Goal: Task Accomplishment & Management: Use online tool/utility

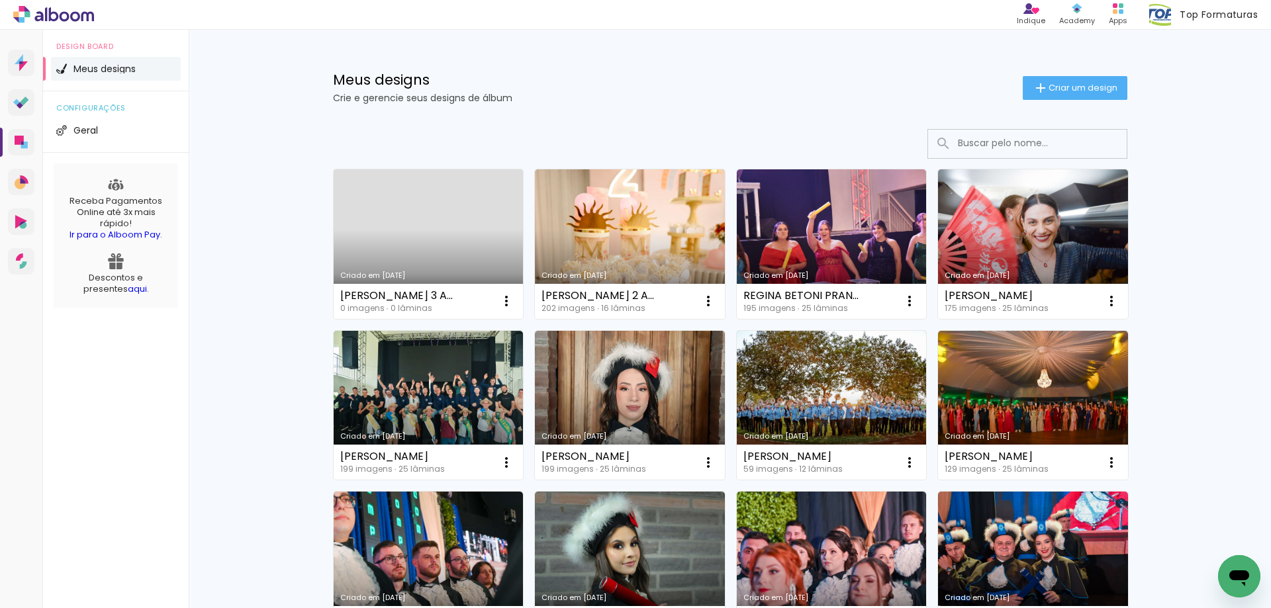
click at [435, 207] on link "Criado em [DATE]" at bounding box center [429, 244] width 190 height 150
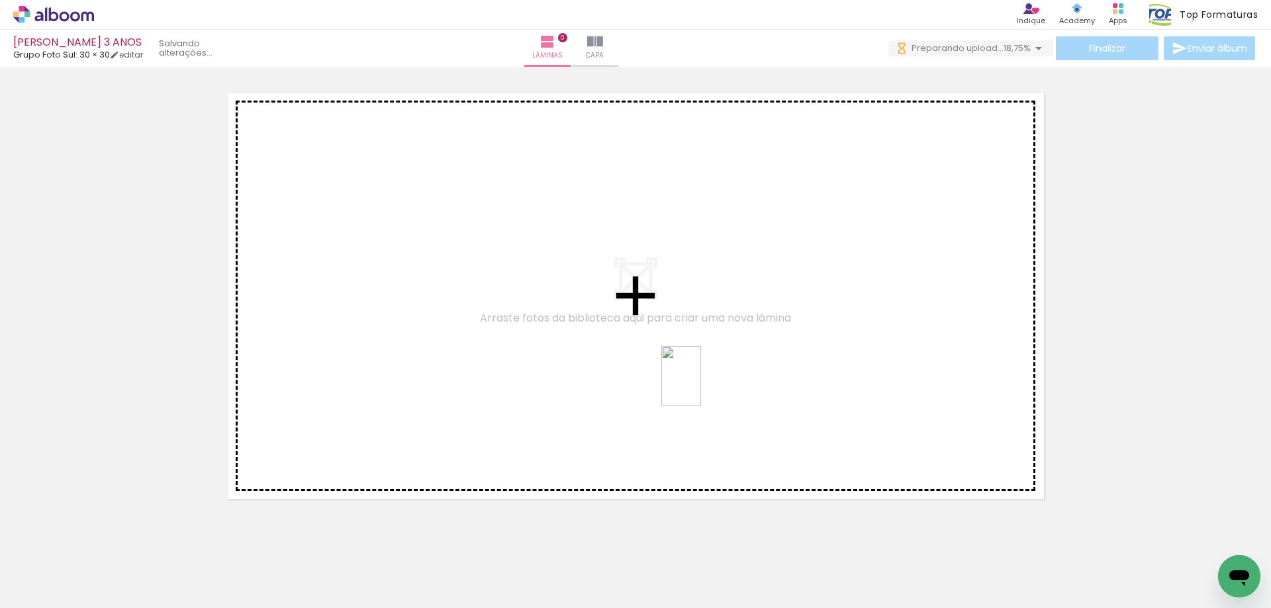
drag, startPoint x: 722, startPoint y: 582, endPoint x: 700, endPoint y: 377, distance: 205.7
click at [700, 377] on quentale-workspace at bounding box center [635, 304] width 1271 height 608
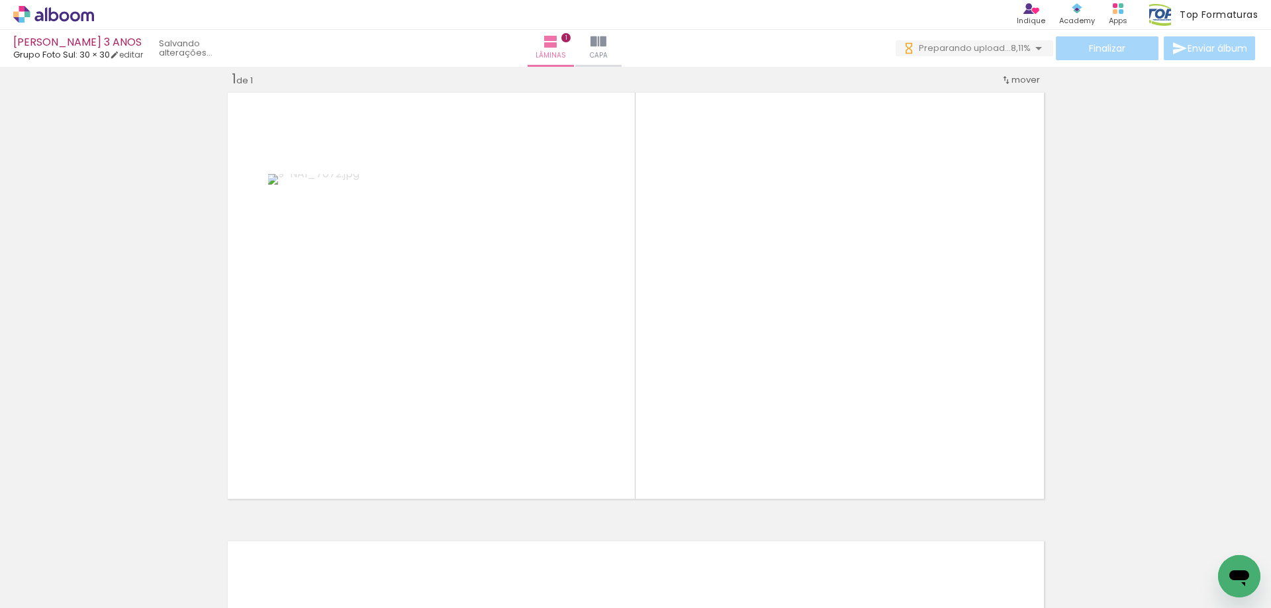
drag, startPoint x: 1023, startPoint y: 580, endPoint x: 584, endPoint y: 407, distance: 471.8
click at [584, 407] on quentale-workspace at bounding box center [635, 304] width 1271 height 608
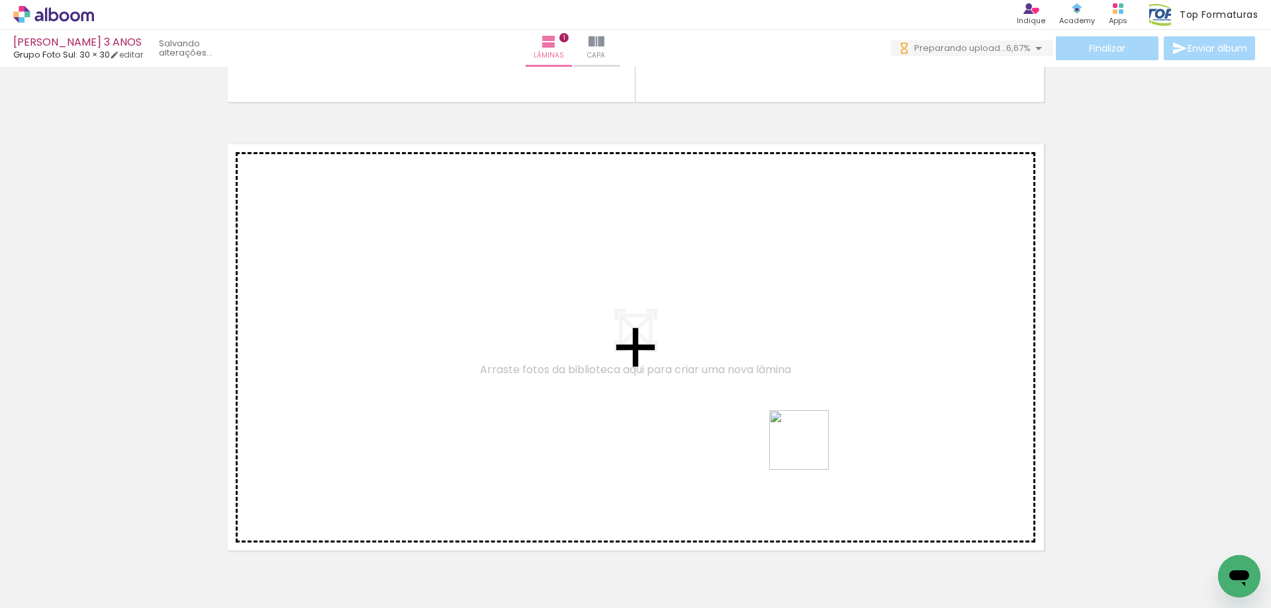
drag, startPoint x: 852, startPoint y: 465, endPoint x: 768, endPoint y: 435, distance: 89.4
click at [768, 435] on quentale-workspace at bounding box center [635, 304] width 1271 height 608
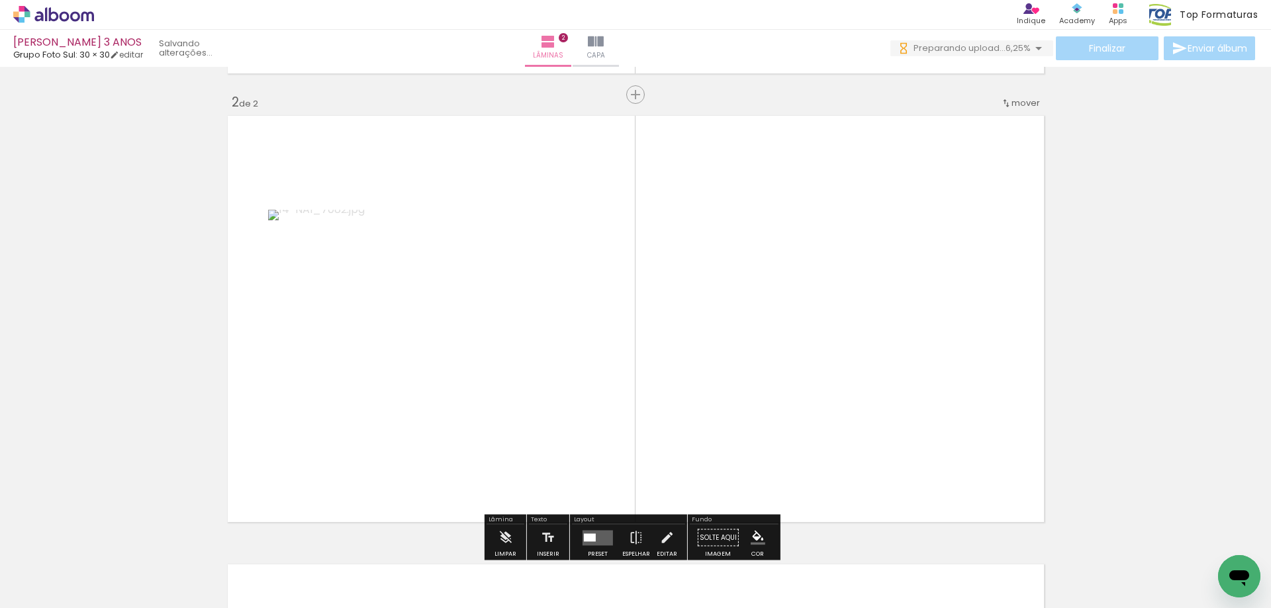
scroll to position [466, 0]
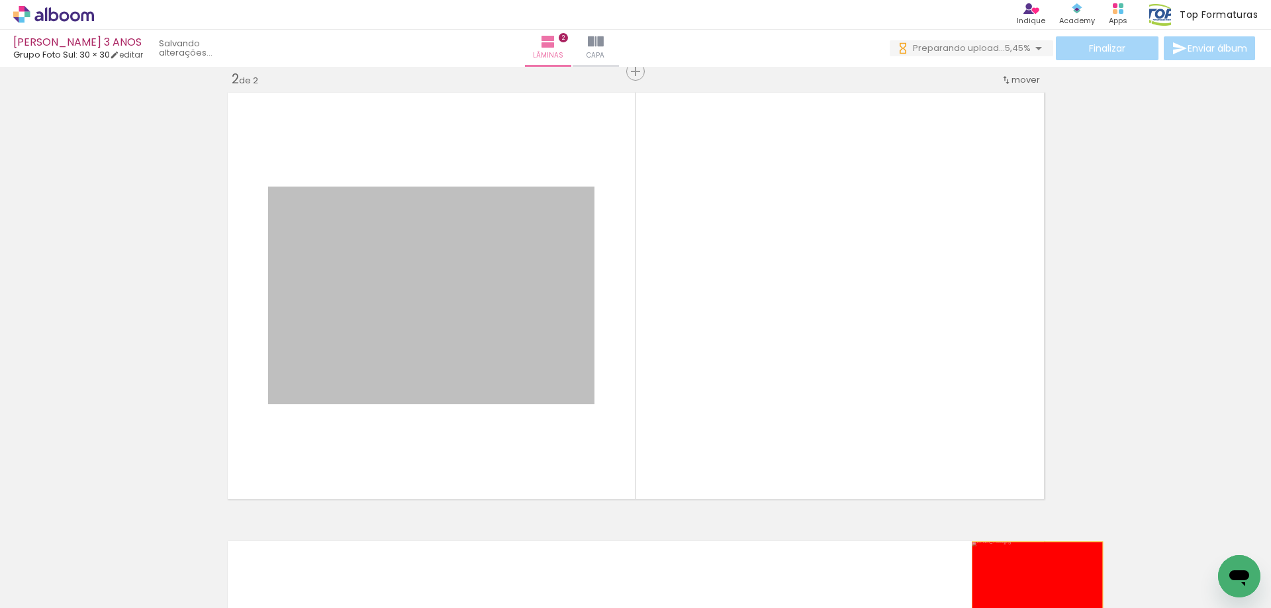
drag, startPoint x: 542, startPoint y: 373, endPoint x: 1032, endPoint y: 586, distance: 533.8
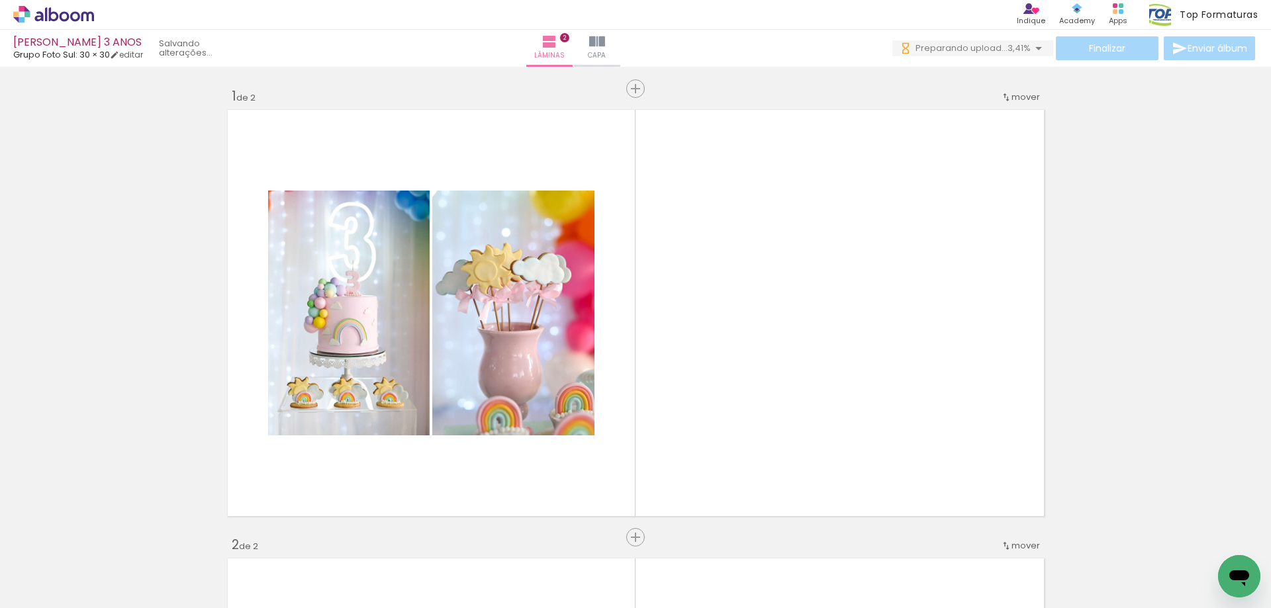
scroll to position [0, 0]
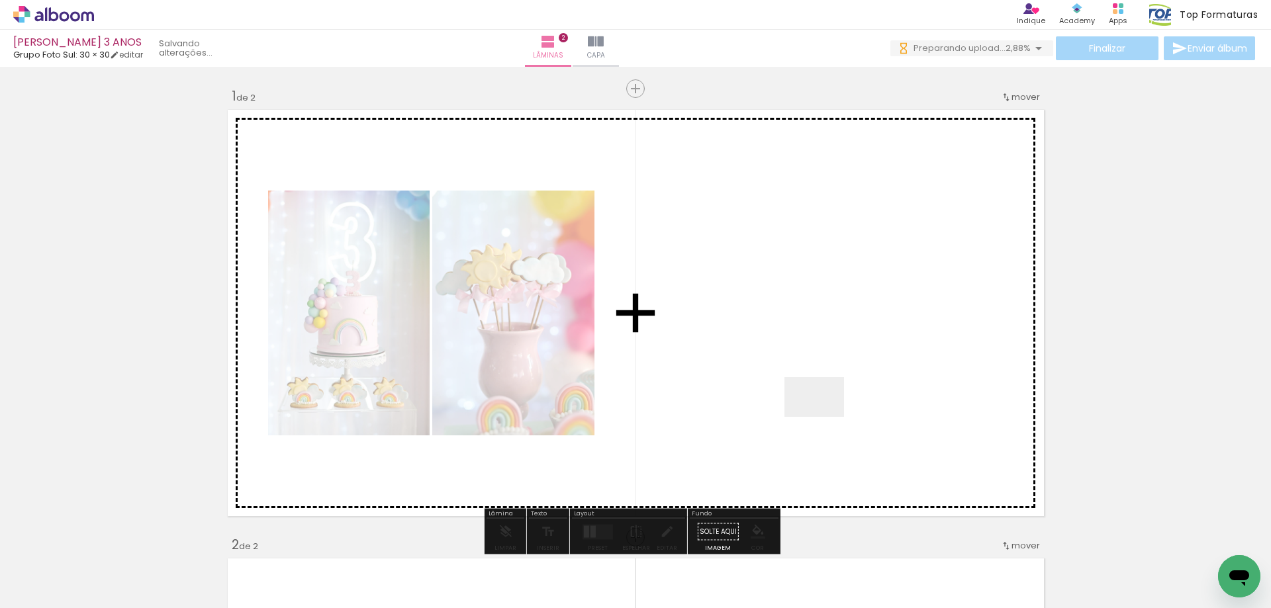
drag, startPoint x: 824, startPoint y: 417, endPoint x: 830, endPoint y: 410, distance: 9.4
click at [830, 410] on quentale-workspace at bounding box center [635, 304] width 1271 height 608
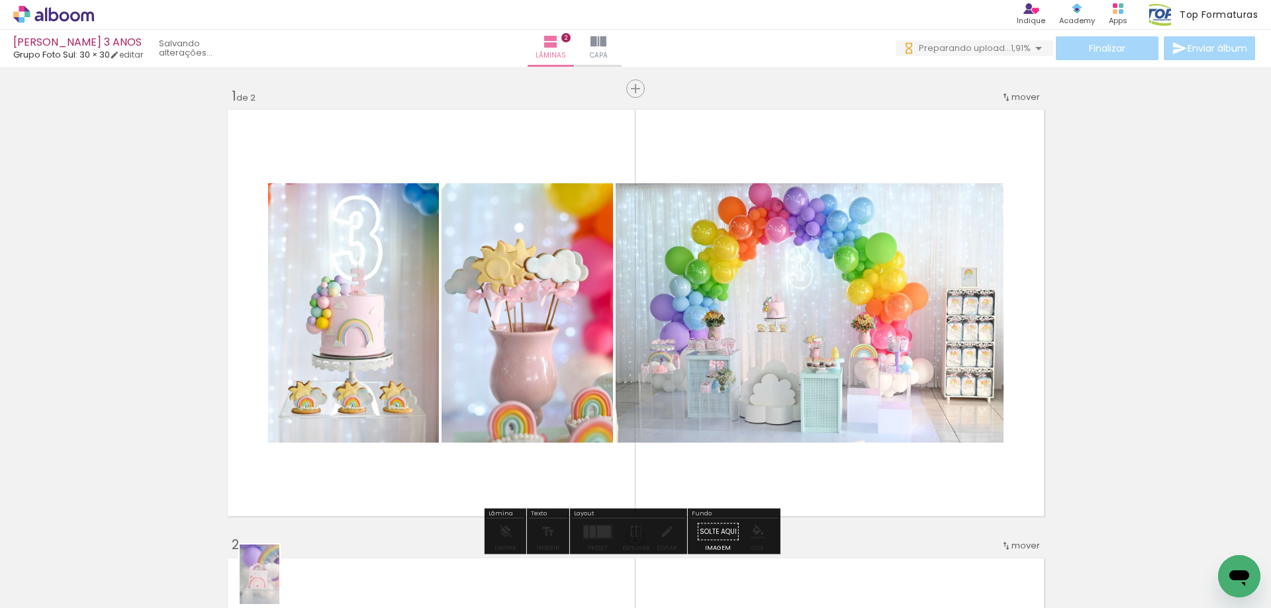
drag, startPoint x: 200, startPoint y: 572, endPoint x: 279, endPoint y: 584, distance: 80.3
click at [0, 0] on slot at bounding box center [0, 0] width 0 height 0
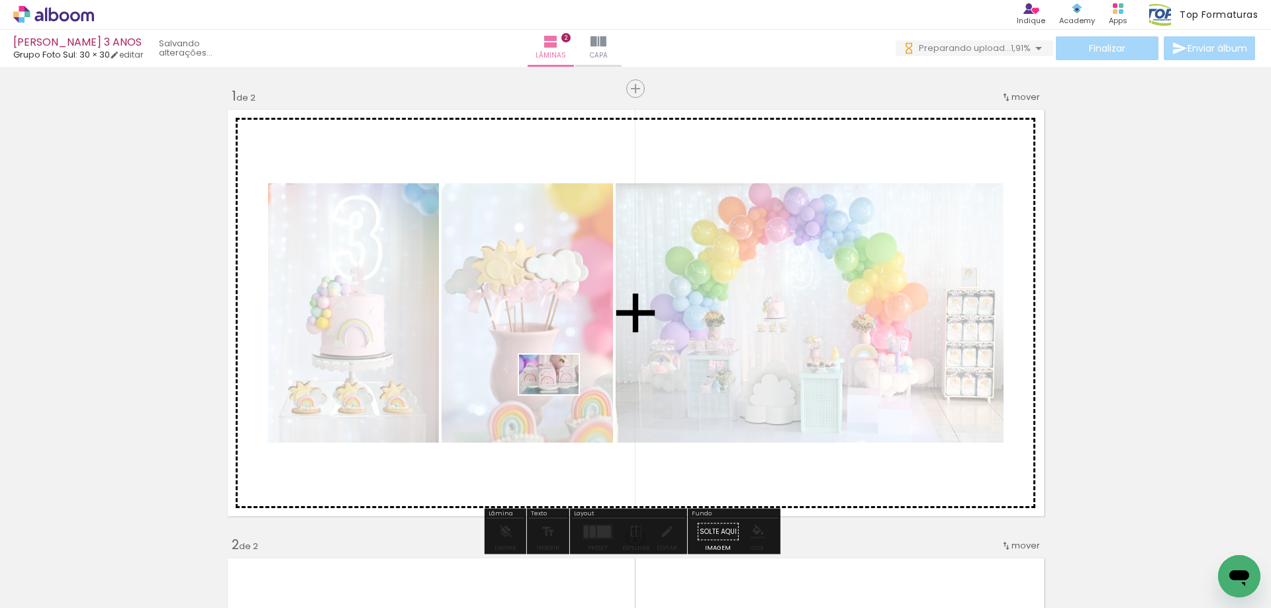
click at [559, 394] on quentale-workspace at bounding box center [635, 304] width 1271 height 608
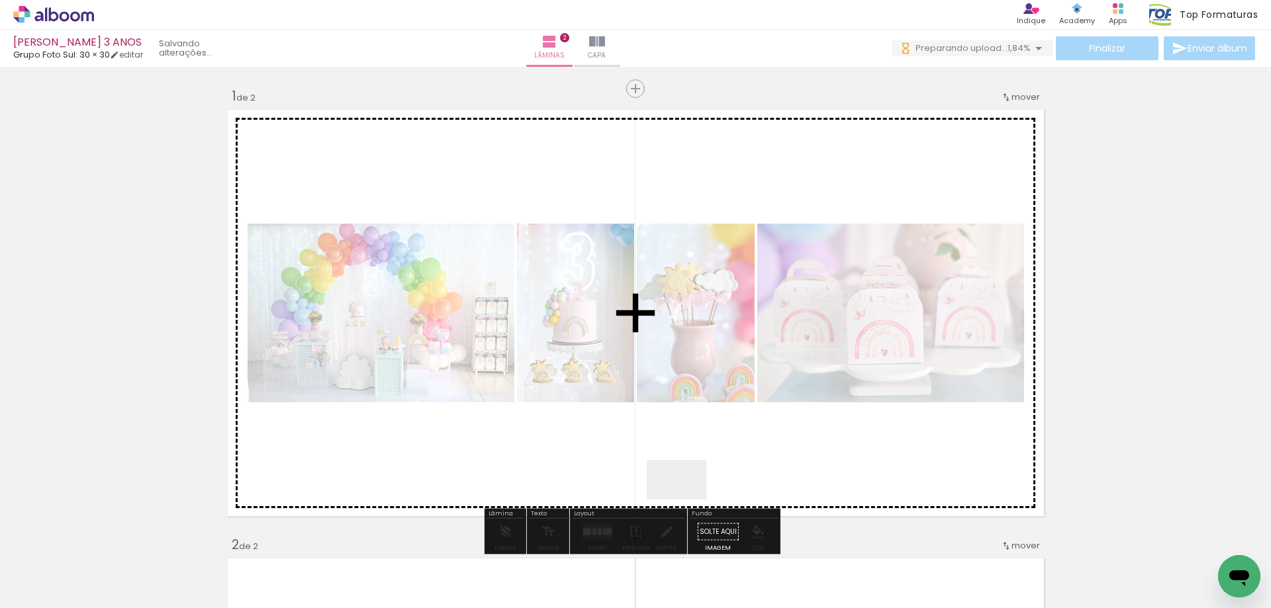
drag, startPoint x: 686, startPoint y: 507, endPoint x: 700, endPoint y: 437, distance: 71.5
click at [700, 437] on quentale-workspace at bounding box center [635, 304] width 1271 height 608
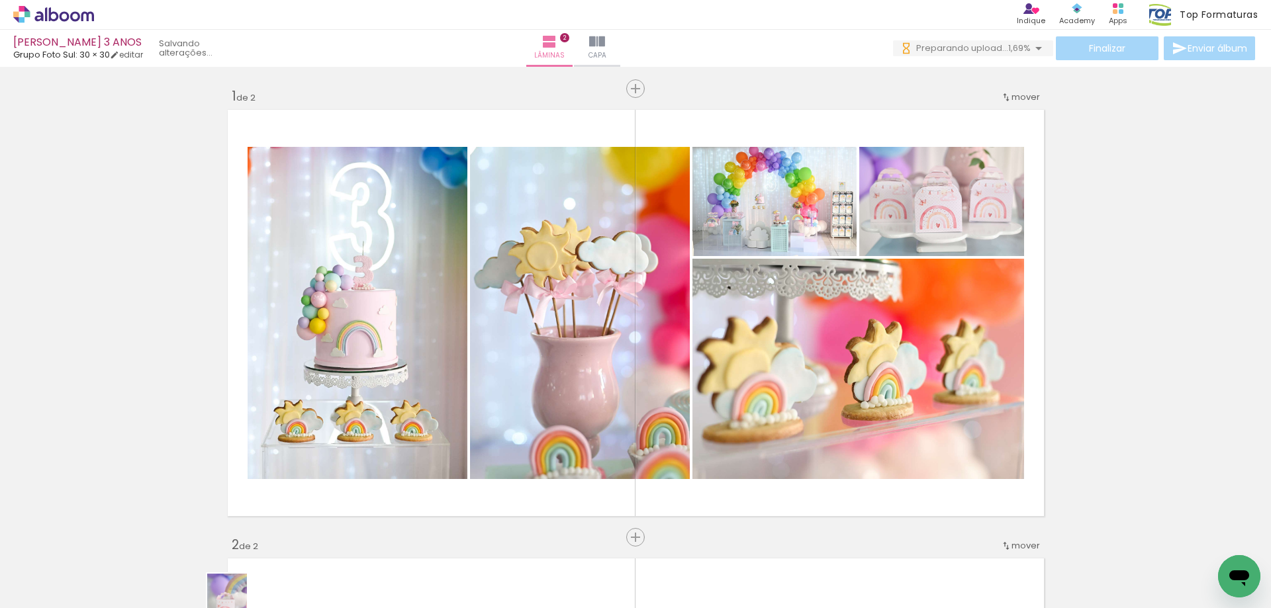
drag, startPoint x: 216, startPoint y: 581, endPoint x: 232, endPoint y: 589, distance: 17.8
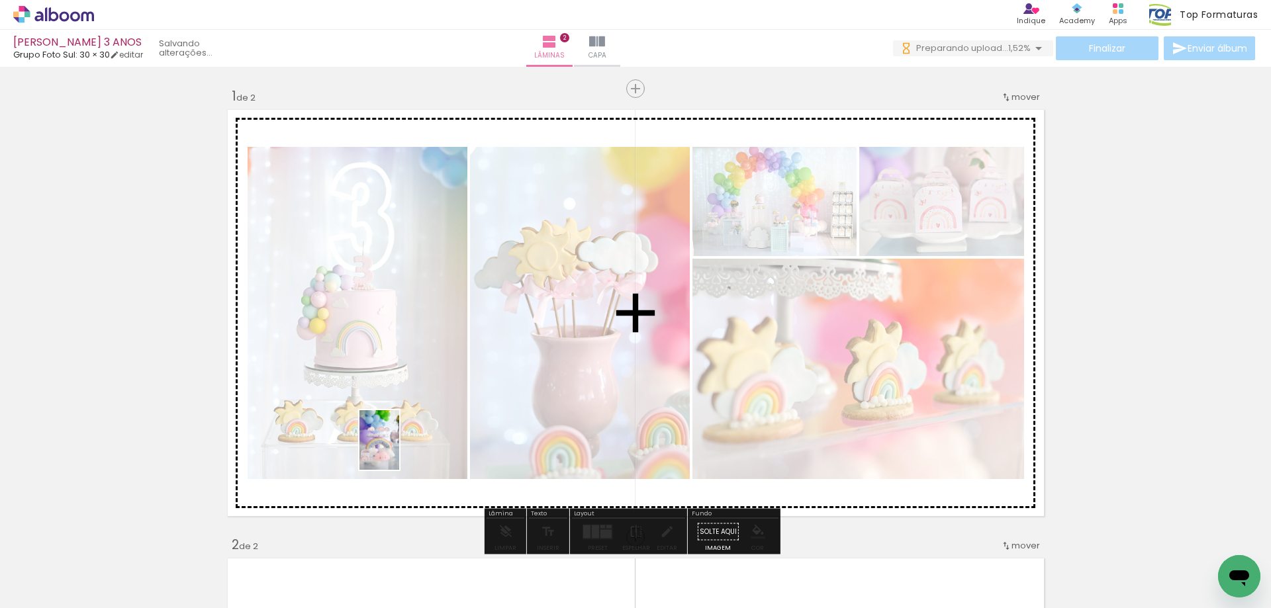
drag, startPoint x: 310, startPoint y: 592, endPoint x: 414, endPoint y: 437, distance: 187.4
click at [414, 437] on quentale-workspace at bounding box center [635, 304] width 1271 height 608
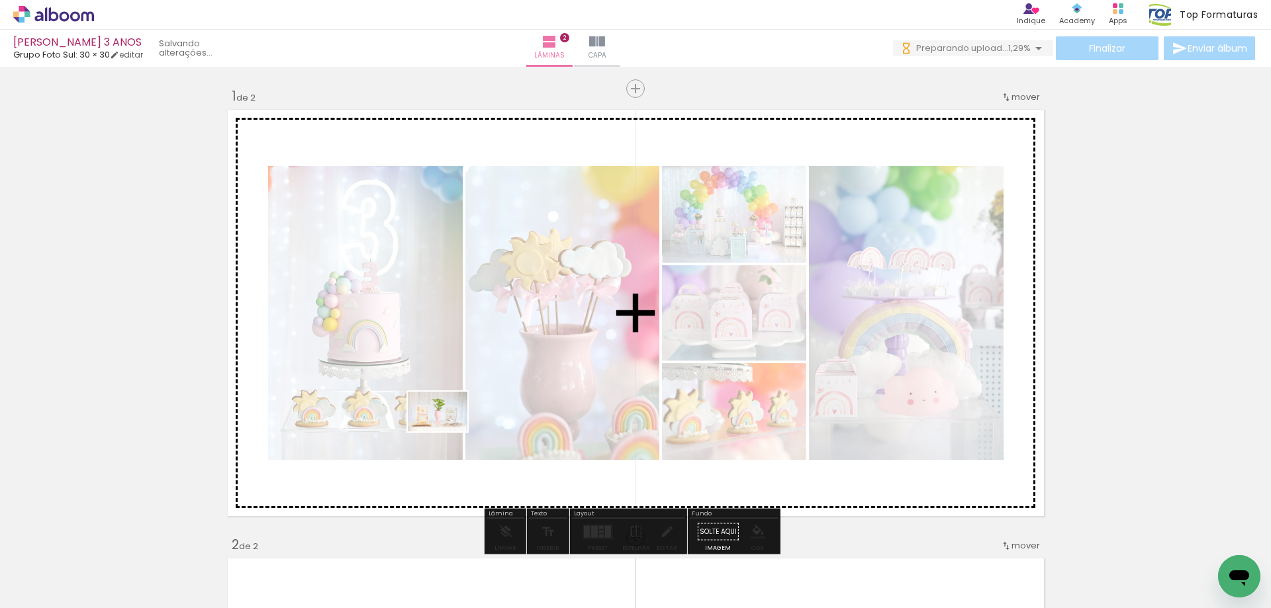
drag, startPoint x: 136, startPoint y: 572, endPoint x: 465, endPoint y: 428, distance: 360.0
click at [465, 428] on quentale-workspace at bounding box center [635, 304] width 1271 height 608
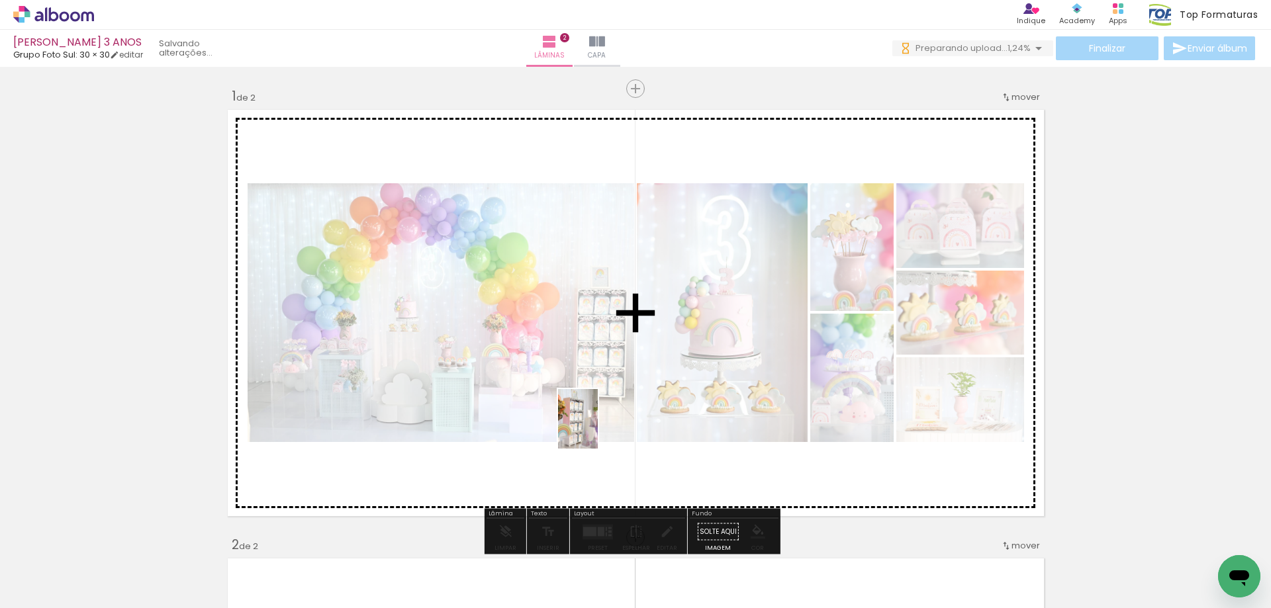
drag, startPoint x: 578, startPoint y: 561, endPoint x: 599, endPoint y: 418, distance: 144.5
click at [599, 418] on quentale-workspace at bounding box center [635, 304] width 1271 height 608
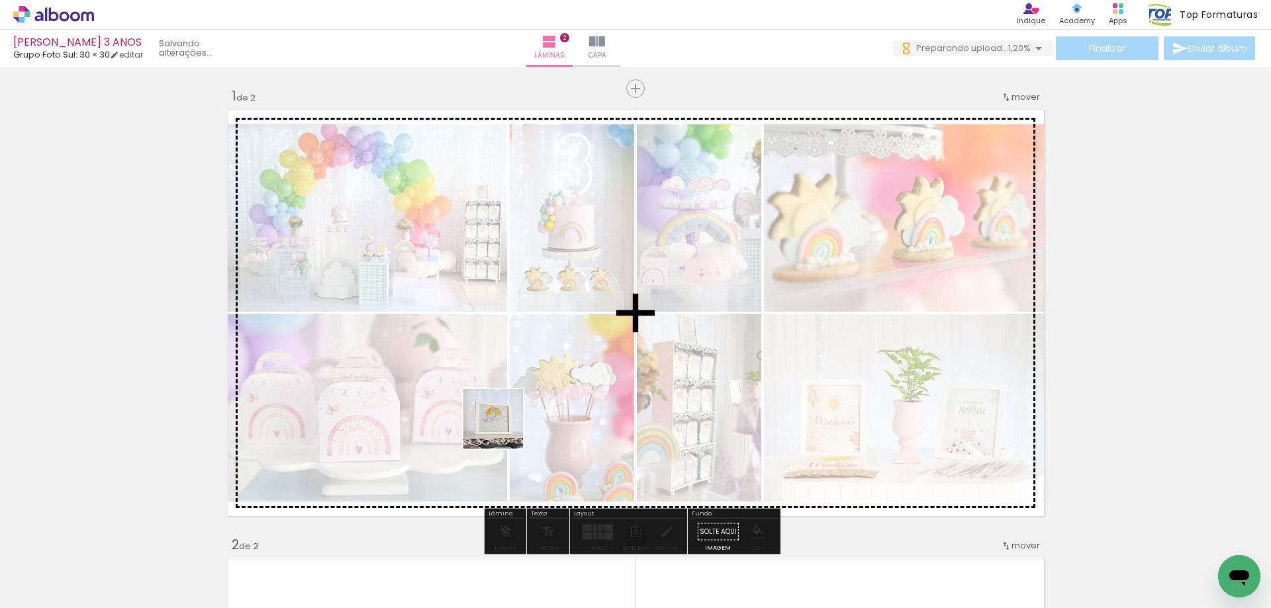
drag, startPoint x: 428, startPoint y: 568, endPoint x: 525, endPoint y: 400, distance: 194.6
click at [522, 400] on quentale-workspace at bounding box center [635, 304] width 1271 height 608
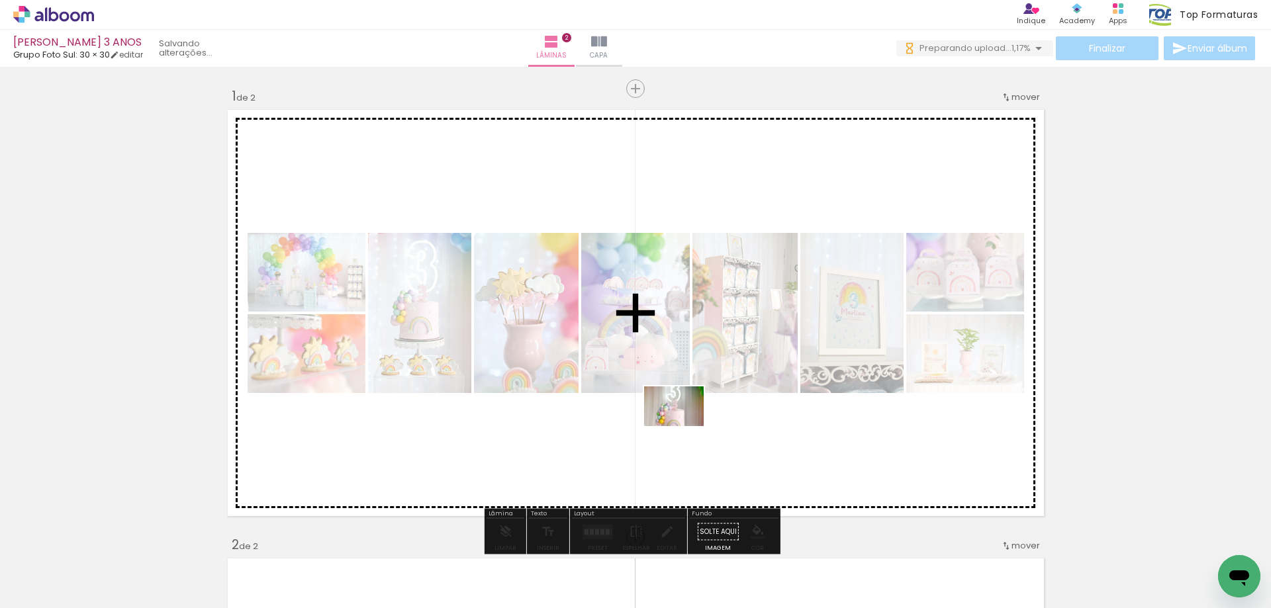
drag, startPoint x: 807, startPoint y: 576, endPoint x: 684, endPoint y: 426, distance: 194.1
click at [684, 426] on quentale-workspace at bounding box center [635, 304] width 1271 height 608
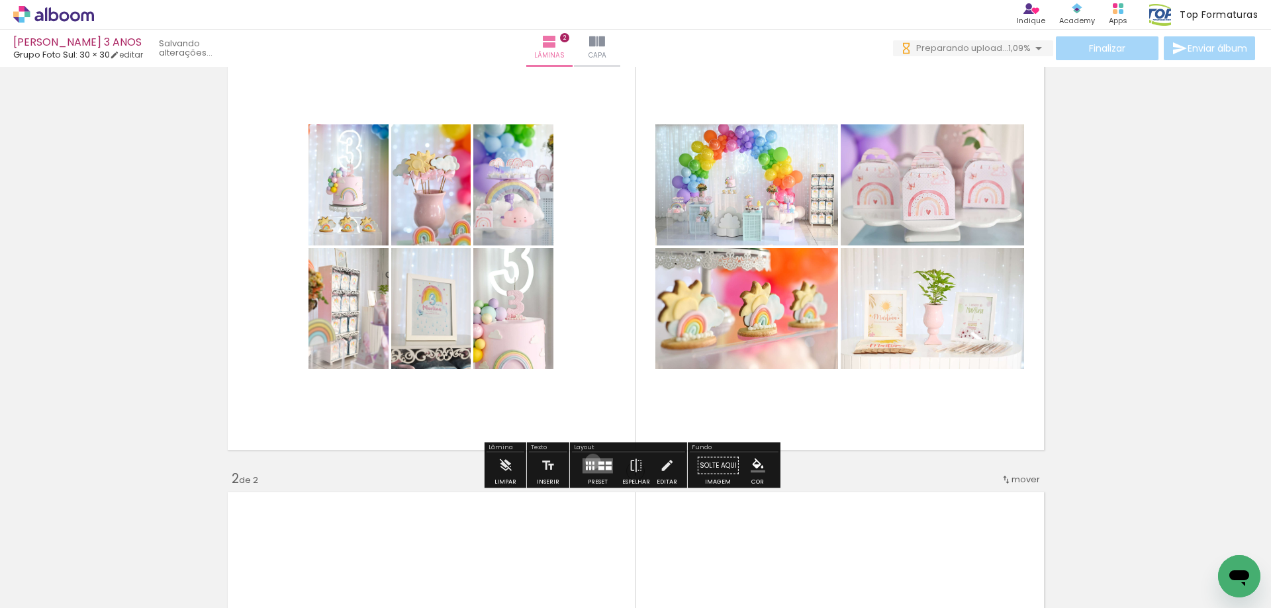
click at [592, 461] on div at bounding box center [593, 462] width 2 height 3
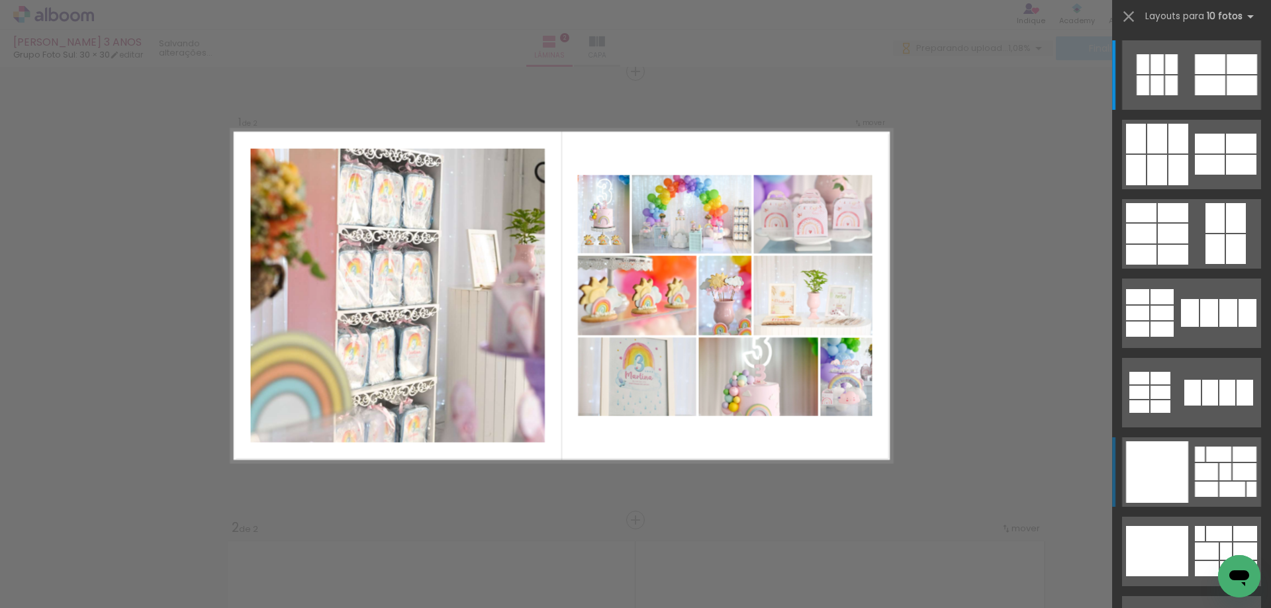
click at [1149, 74] on div at bounding box center [1142, 64] width 13 height 20
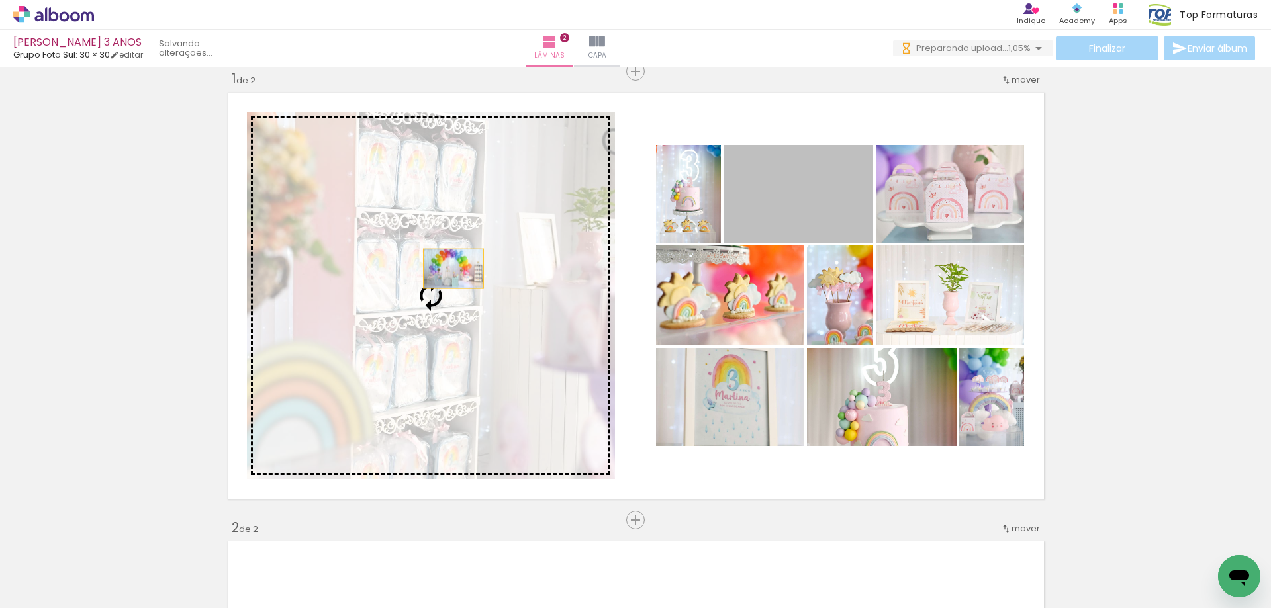
drag, startPoint x: 803, startPoint y: 200, endPoint x: 448, endPoint y: 269, distance: 361.3
click at [0, 0] on slot at bounding box center [0, 0] width 0 height 0
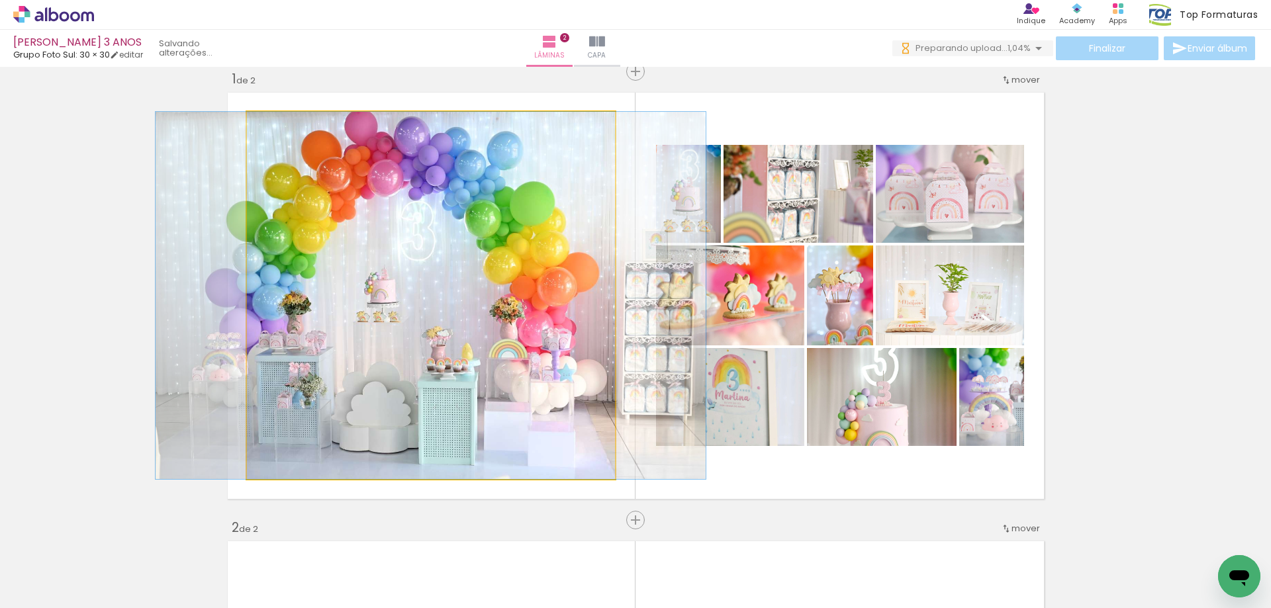
click at [452, 274] on quentale-photo at bounding box center [431, 295] width 368 height 367
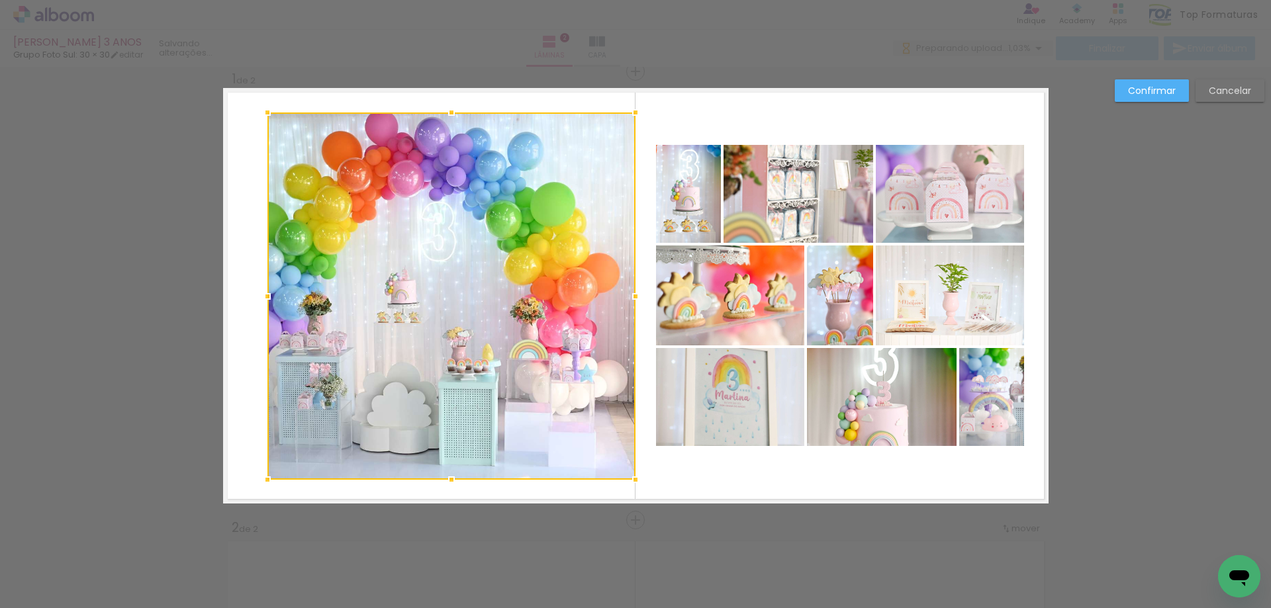
drag, startPoint x: 452, startPoint y: 274, endPoint x: 473, endPoint y: 275, distance: 20.6
click at [473, 275] on div at bounding box center [451, 296] width 368 height 367
click at [0, 0] on slot "Cancelar" at bounding box center [0, 0] width 0 height 0
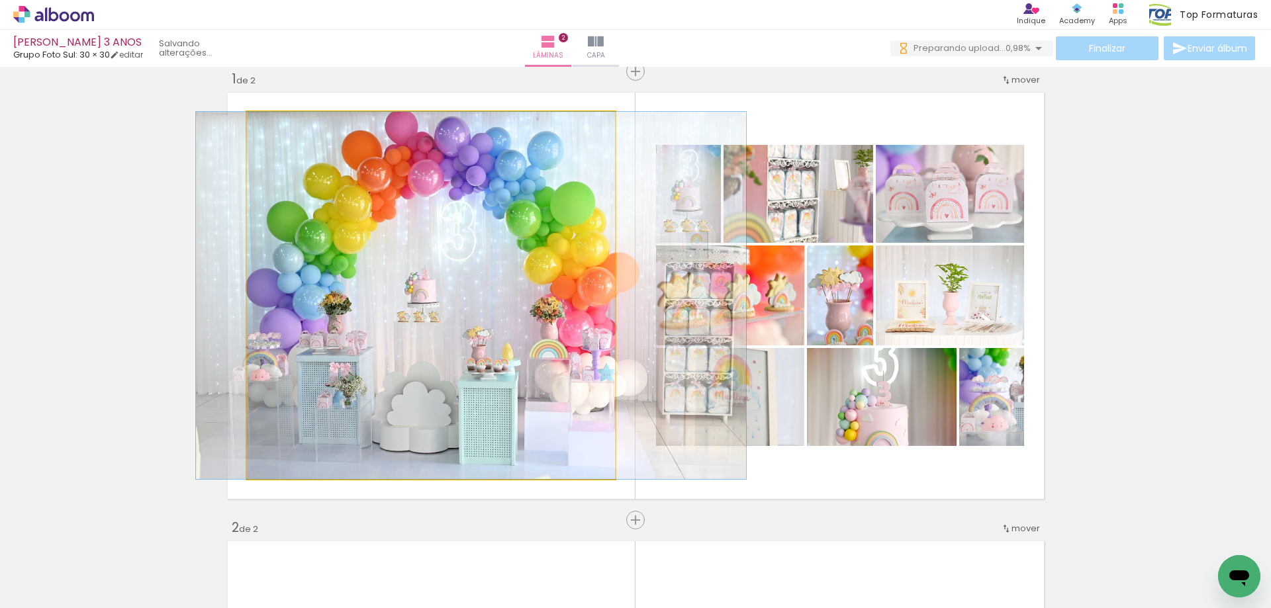
drag, startPoint x: 520, startPoint y: 205, endPoint x: 561, endPoint y: 205, distance: 40.4
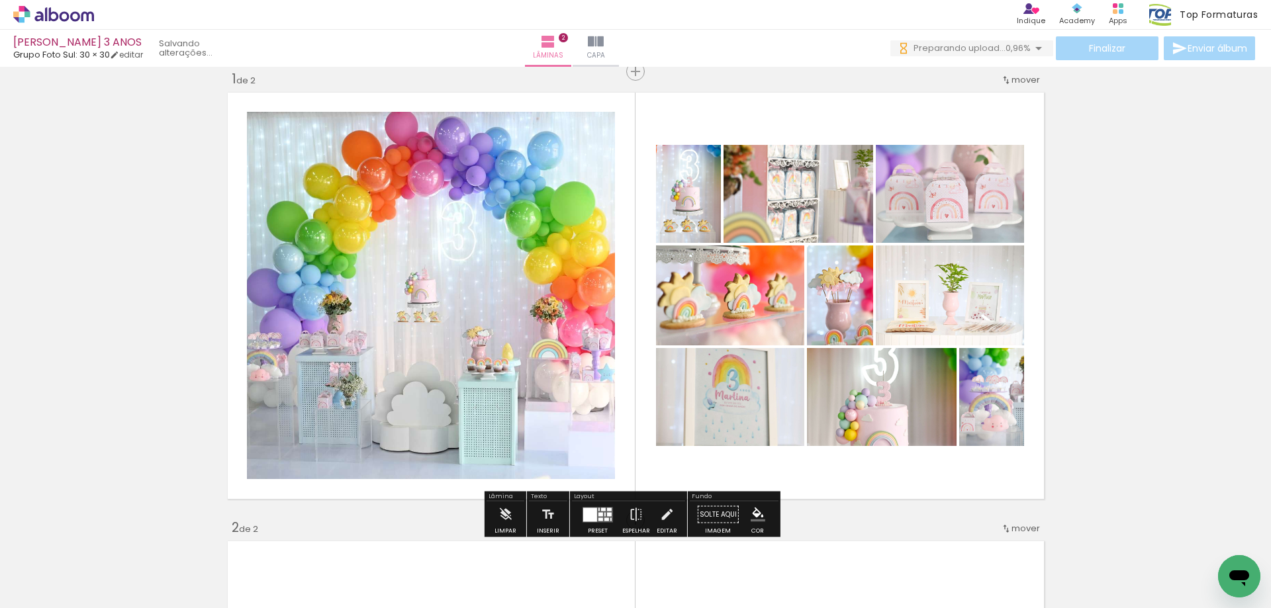
drag, startPoint x: 364, startPoint y: 578, endPoint x: 635, endPoint y: 611, distance: 272.7
click at [635, 608] on html "link( href="../../bower_components/polymer/polymer.html" rel="import" ) picture…" at bounding box center [635, 304] width 1271 height 608
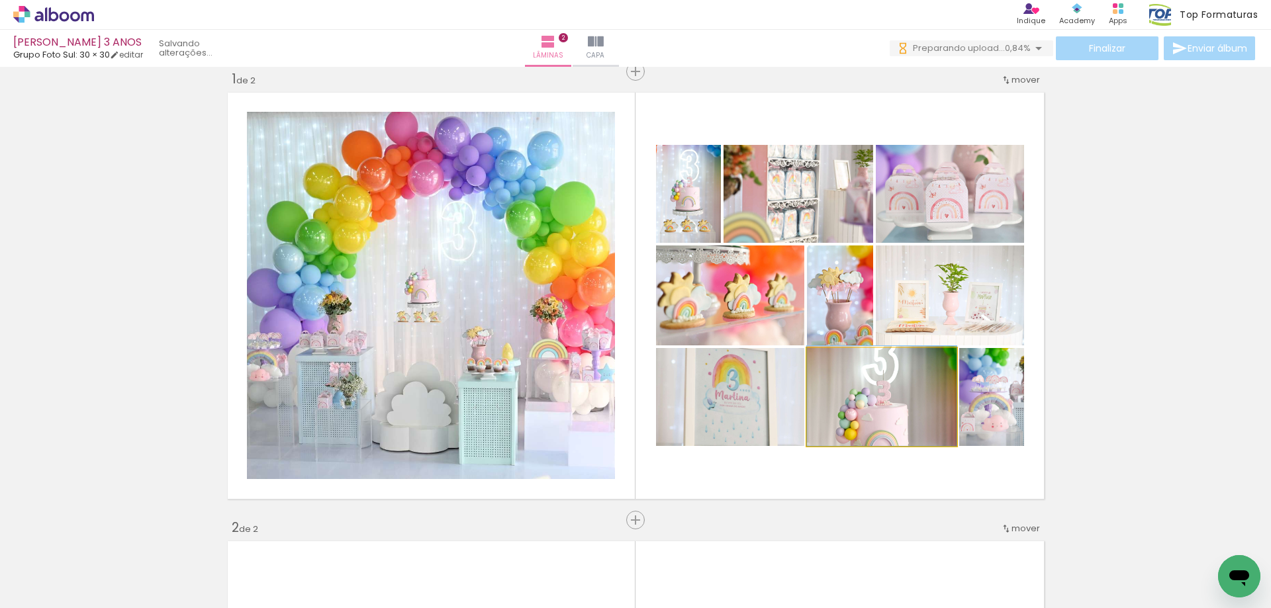
drag, startPoint x: 881, startPoint y: 420, endPoint x: 885, endPoint y: 385, distance: 35.3
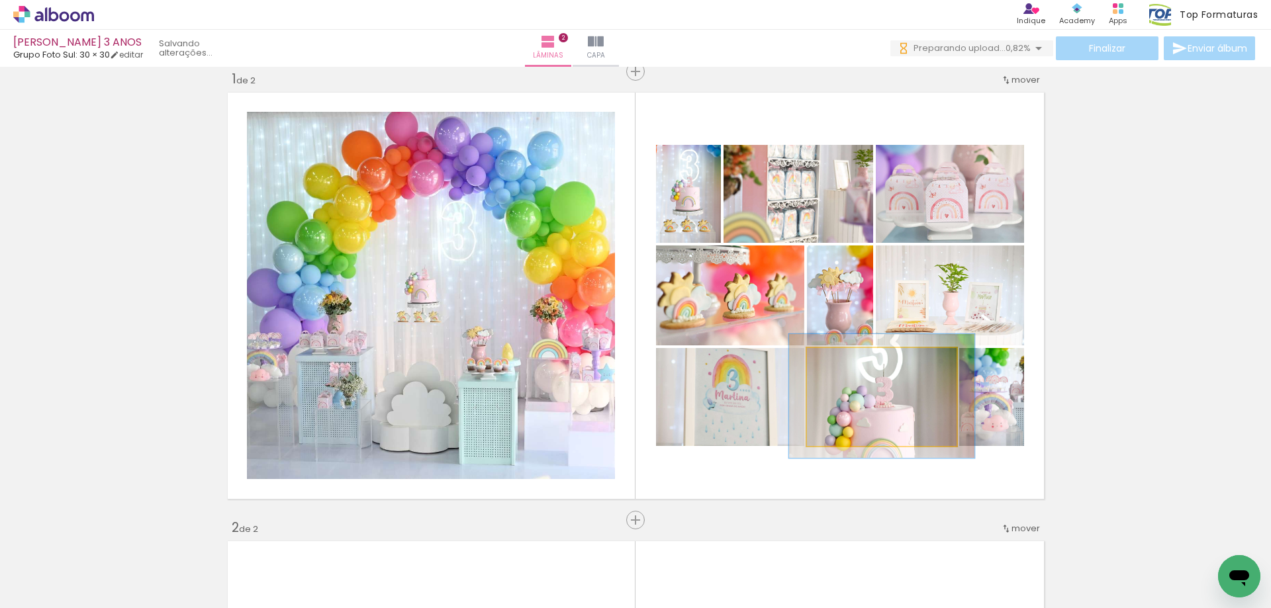
type paper-slider "124"
click at [847, 363] on div at bounding box center [849, 362] width 12 height 12
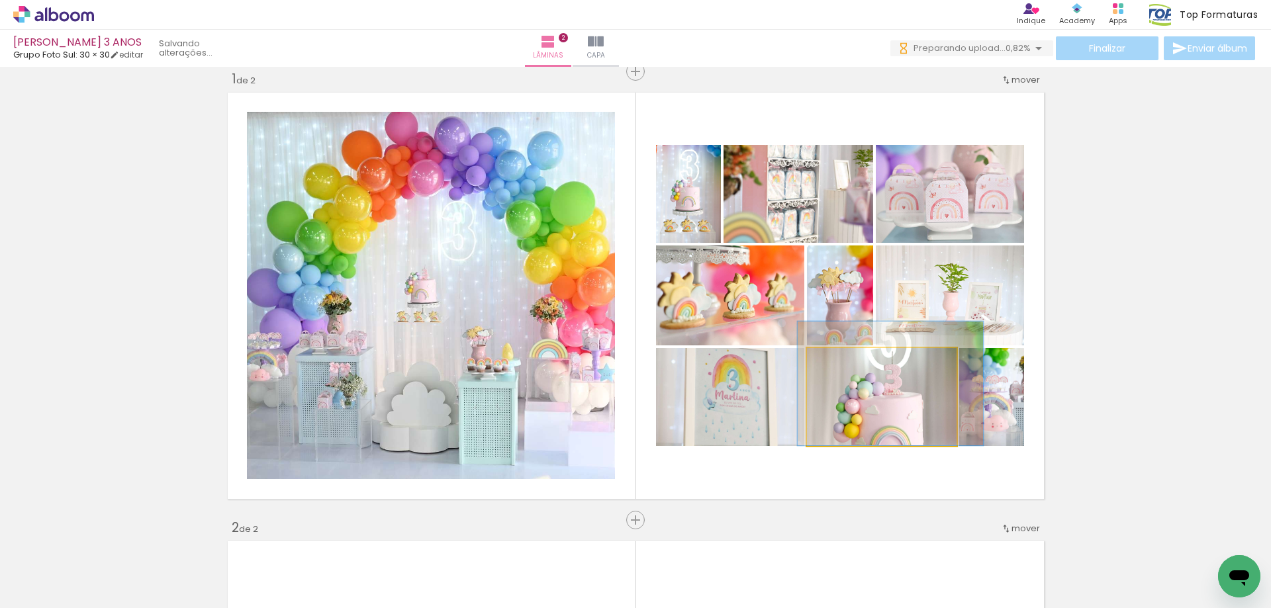
drag, startPoint x: 866, startPoint y: 405, endPoint x: 873, endPoint y: 378, distance: 28.1
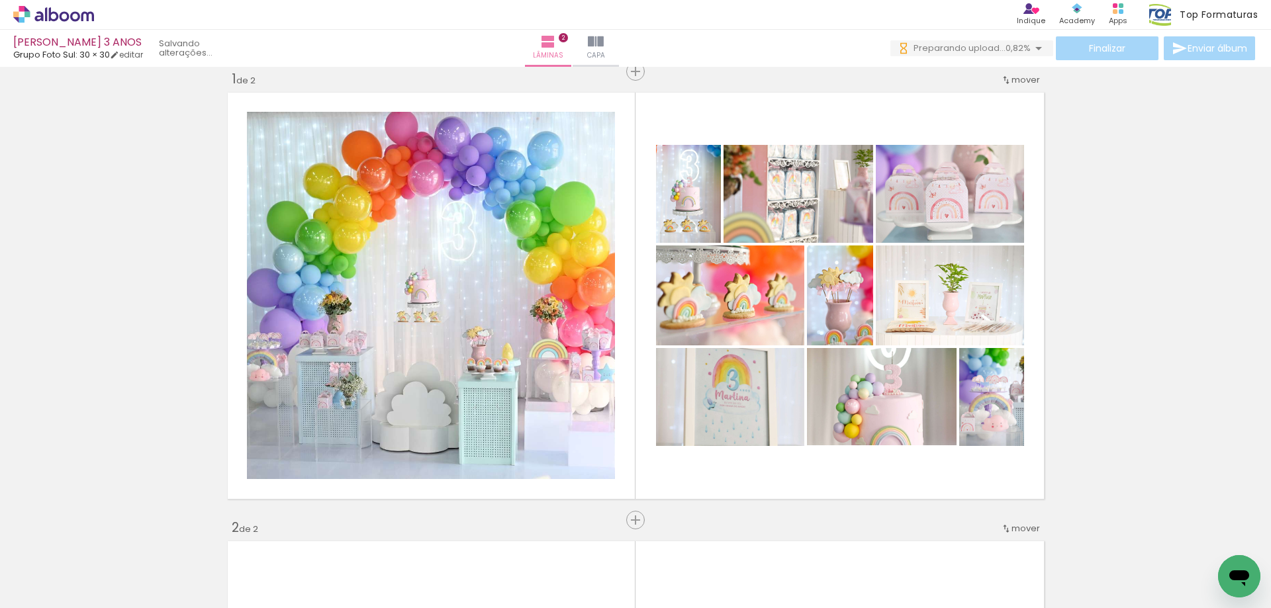
scroll to position [0, 1316]
type paper-slider "113"
click at [906, 259] on div at bounding box center [912, 259] width 12 height 12
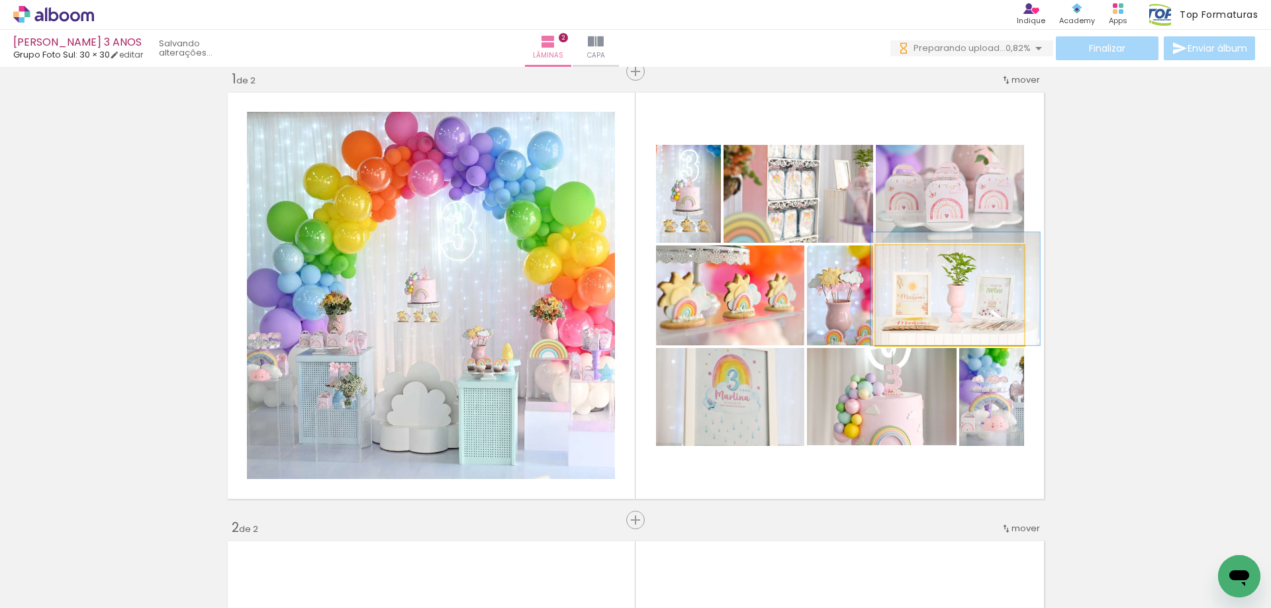
drag, startPoint x: 908, startPoint y: 296, endPoint x: 913, endPoint y: 284, distance: 13.6
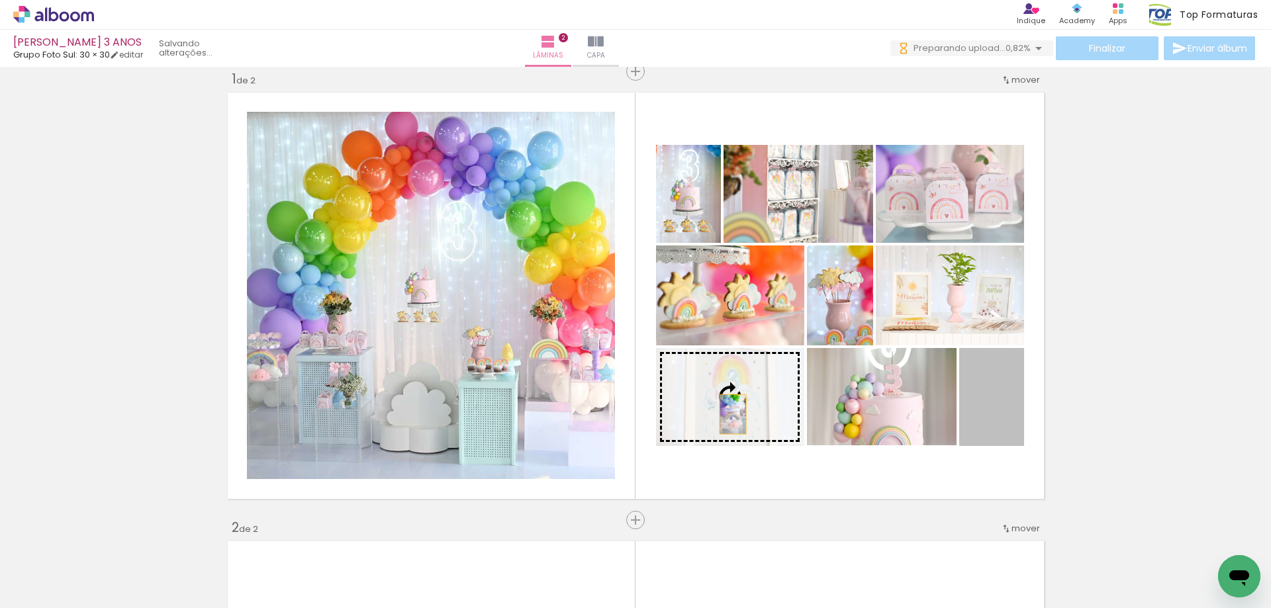
drag, startPoint x: 985, startPoint y: 432, endPoint x: 727, endPoint y: 414, distance: 258.7
click at [0, 0] on slot at bounding box center [0, 0] width 0 height 0
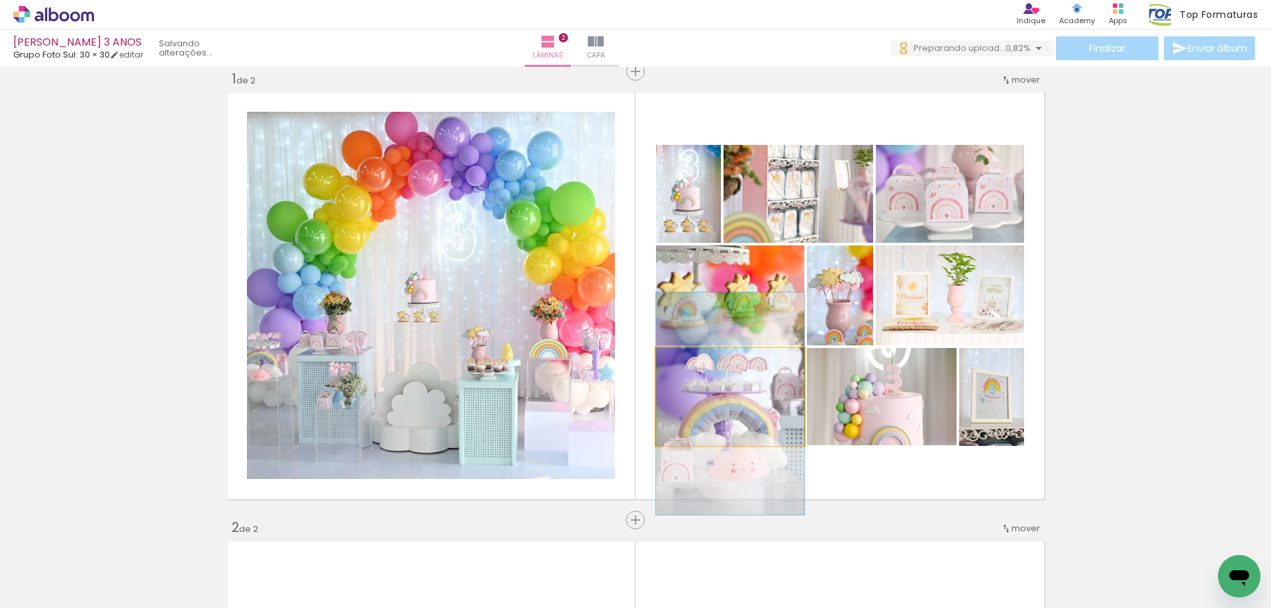
drag, startPoint x: 745, startPoint y: 398, endPoint x: 751, endPoint y: 405, distance: 8.9
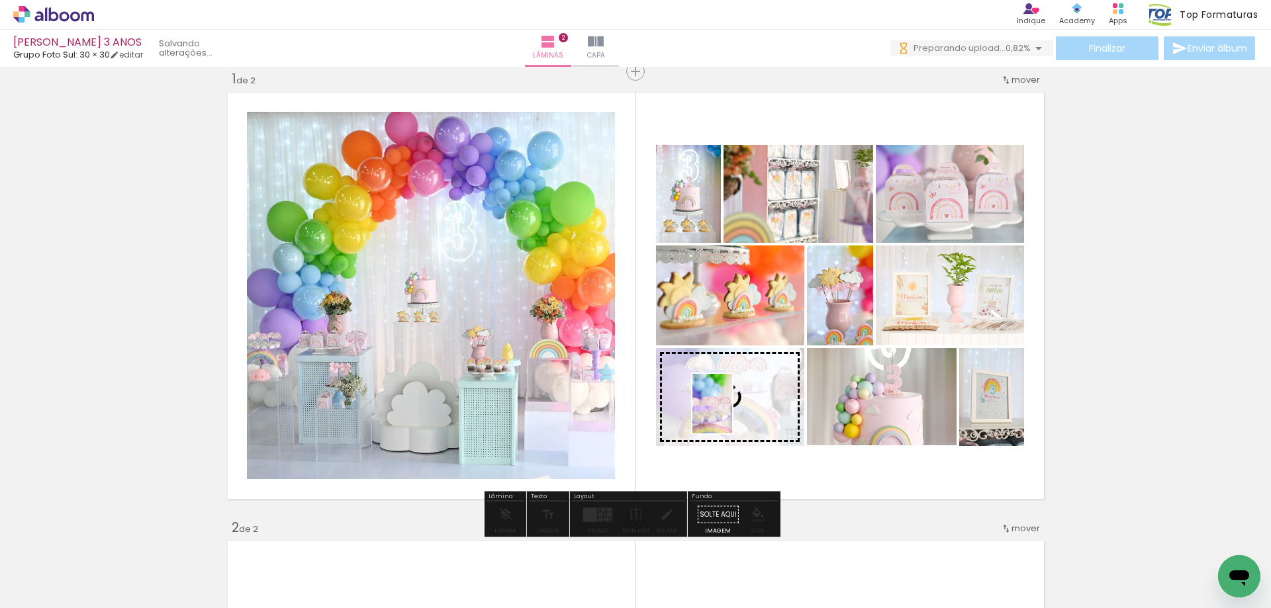
drag, startPoint x: 201, startPoint y: 571, endPoint x: 732, endPoint y: 414, distance: 554.3
click at [732, 414] on quentale-workspace at bounding box center [635, 304] width 1271 height 608
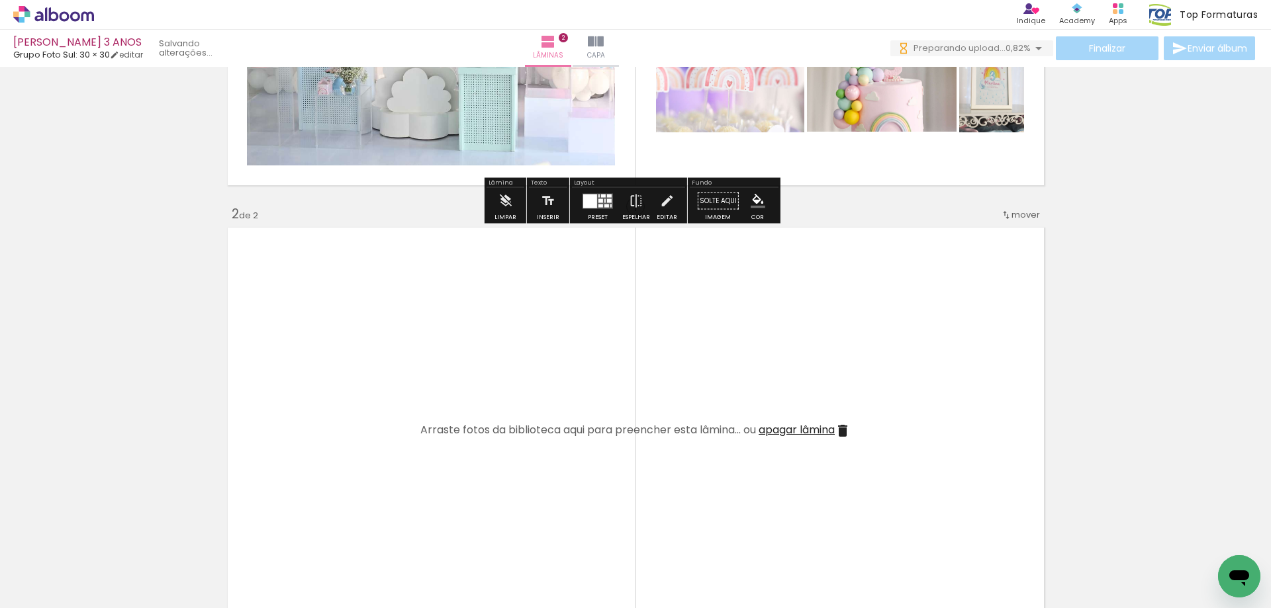
scroll to position [397, 0]
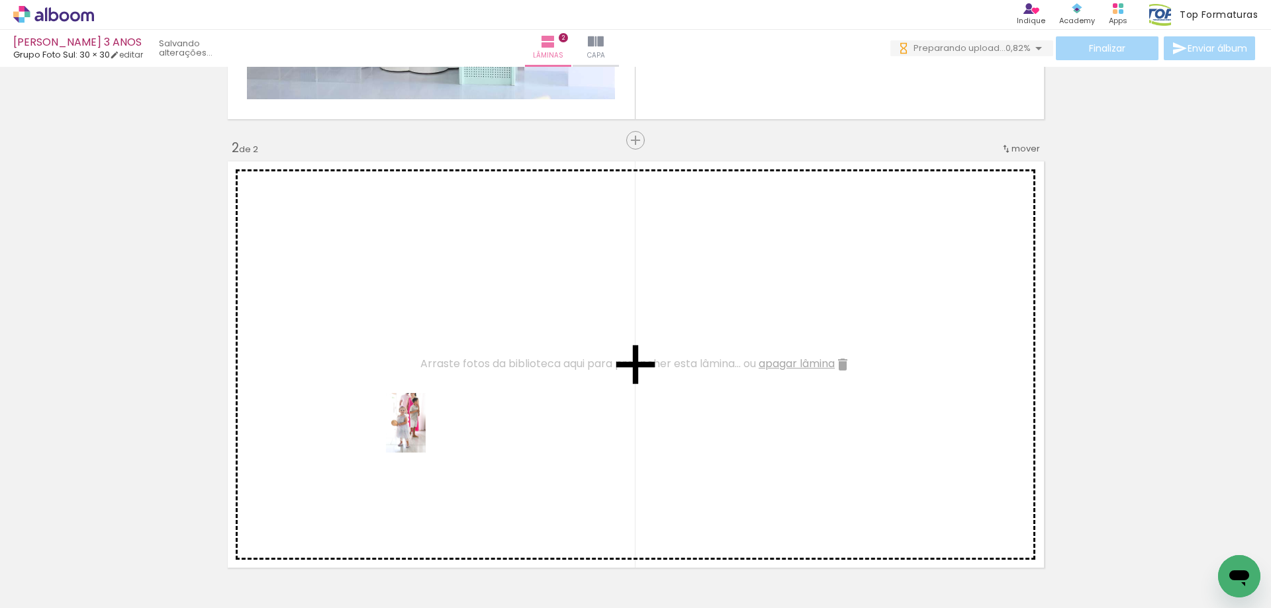
drag, startPoint x: 476, startPoint y: 587, endPoint x: 420, endPoint y: 412, distance: 183.3
click at [420, 412] on quentale-workspace at bounding box center [635, 304] width 1271 height 608
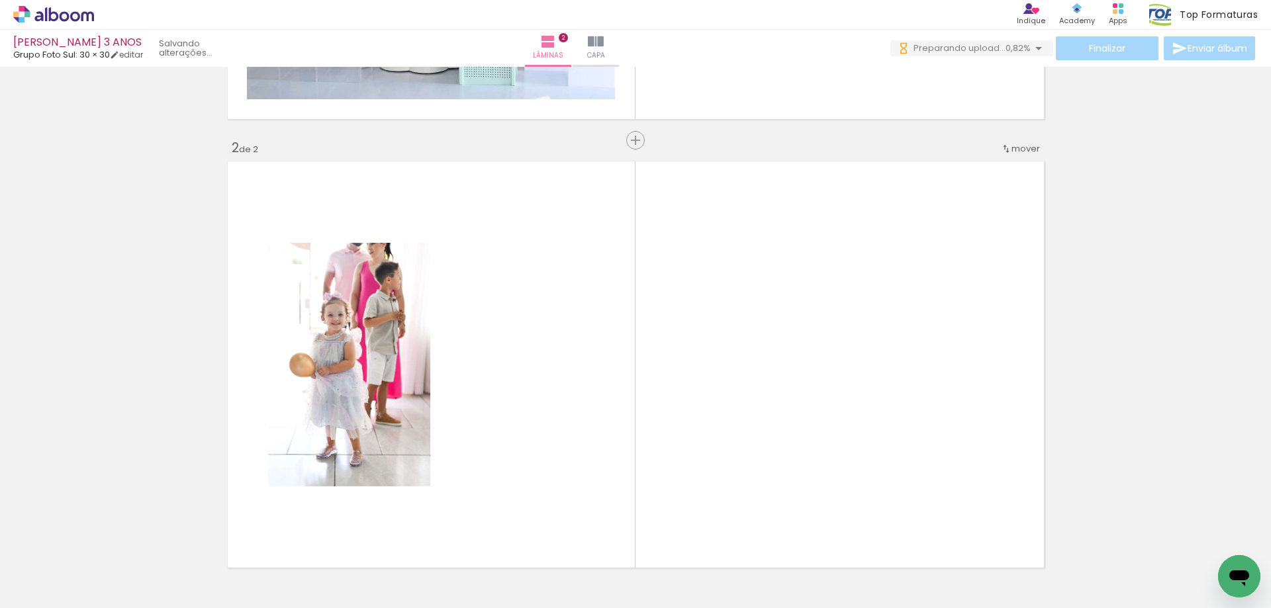
drag, startPoint x: 629, startPoint y: 581, endPoint x: 543, endPoint y: 404, distance: 196.5
click at [543, 404] on quentale-workspace at bounding box center [635, 304] width 1271 height 608
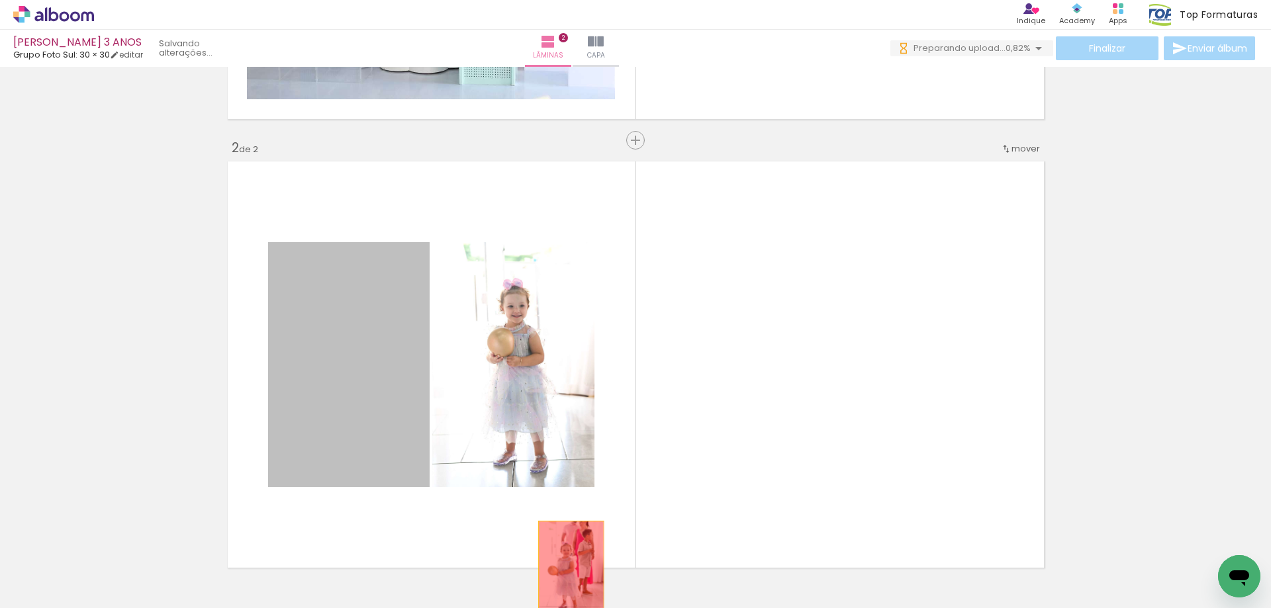
drag, startPoint x: 339, startPoint y: 363, endPoint x: 566, endPoint y: 570, distance: 307.3
click at [566, 570] on quentale-workspace at bounding box center [635, 304] width 1271 height 608
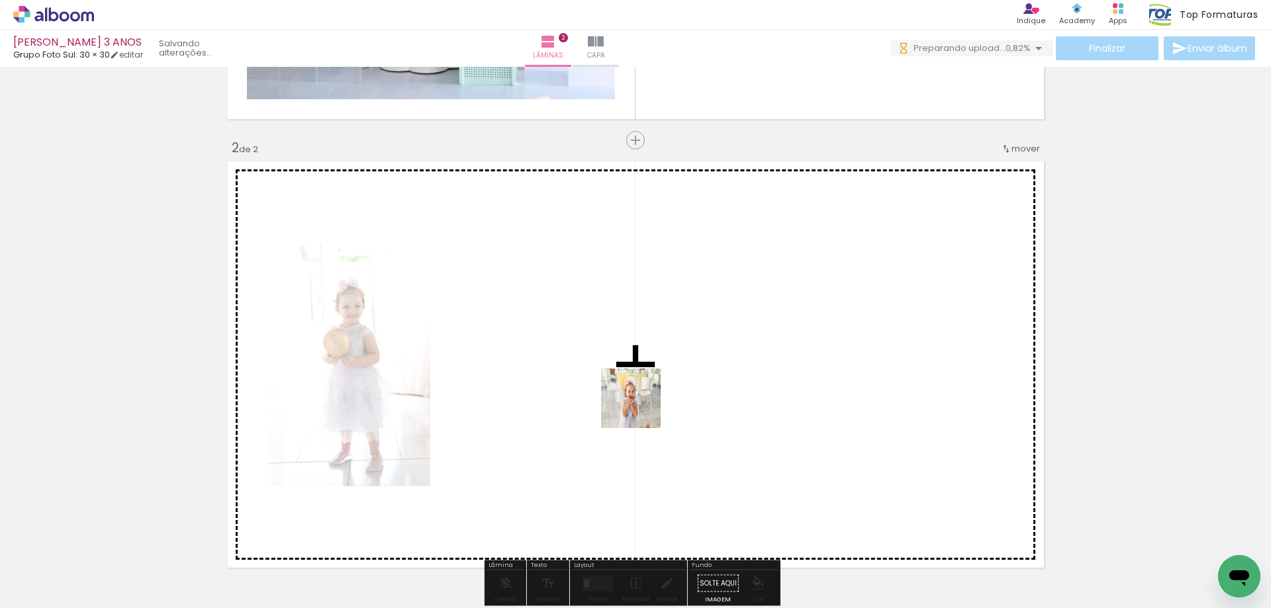
drag, startPoint x: 710, startPoint y: 582, endPoint x: 628, endPoint y: 391, distance: 207.5
click at [628, 391] on quentale-workspace at bounding box center [635, 304] width 1271 height 608
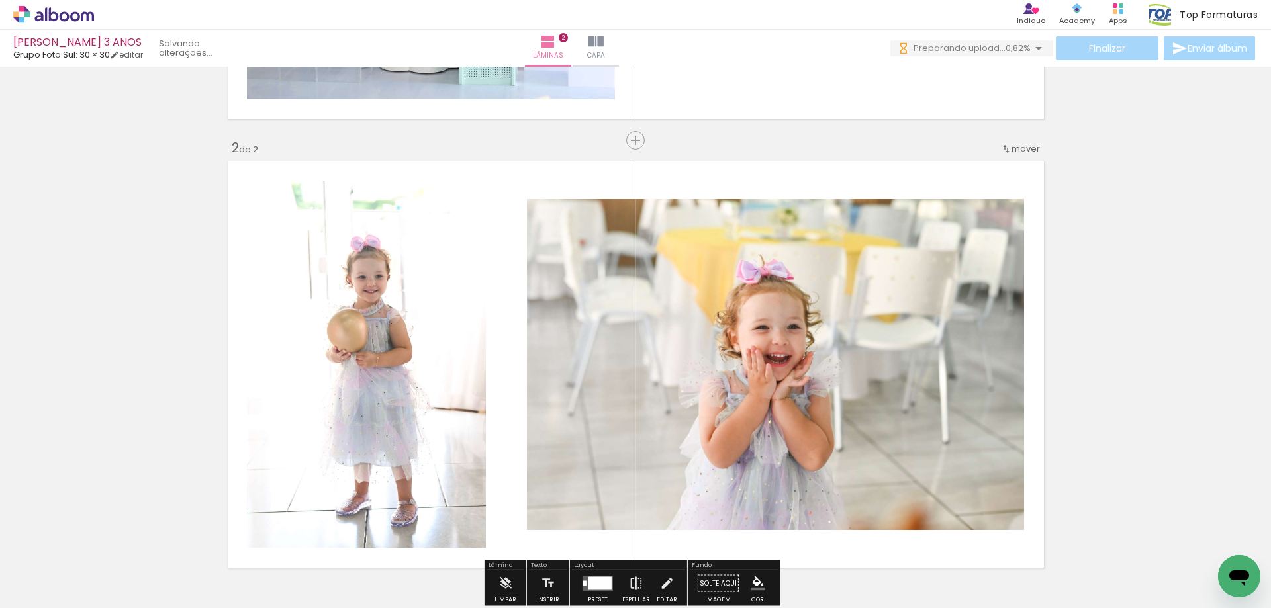
drag, startPoint x: 753, startPoint y: 555, endPoint x: 812, endPoint y: 500, distance: 80.1
click at [768, 457] on quentale-workspace at bounding box center [635, 304] width 1271 height 608
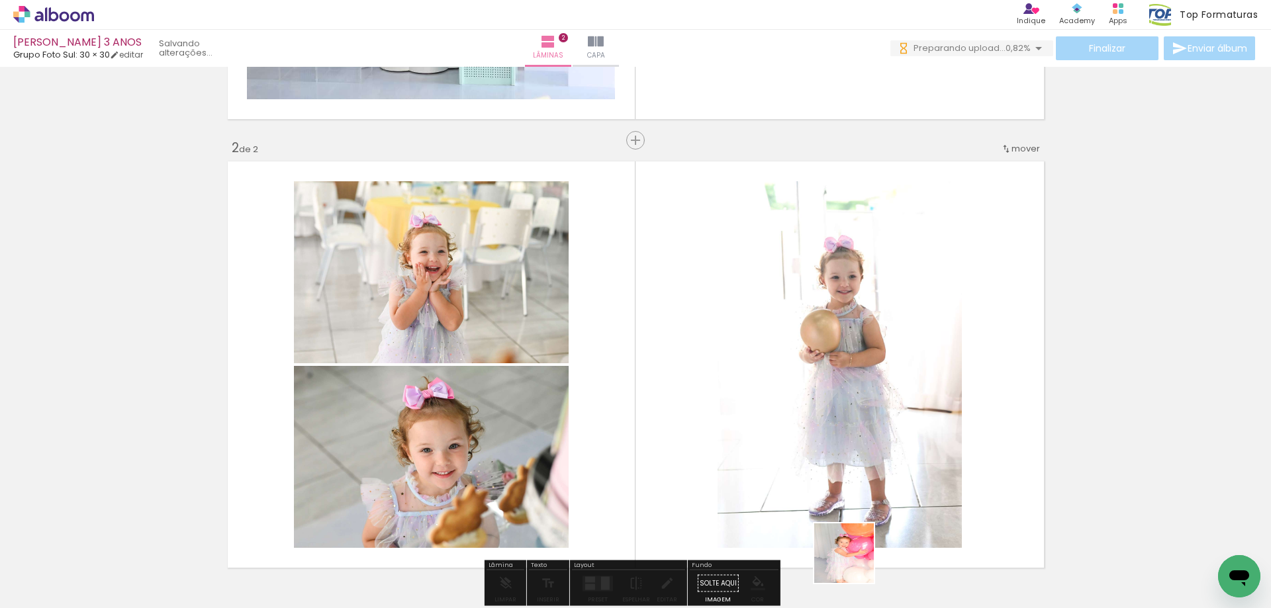
drag, startPoint x: 851, startPoint y: 576, endPoint x: 915, endPoint y: 404, distance: 184.0
click at [910, 352] on quentale-workspace at bounding box center [635, 304] width 1271 height 608
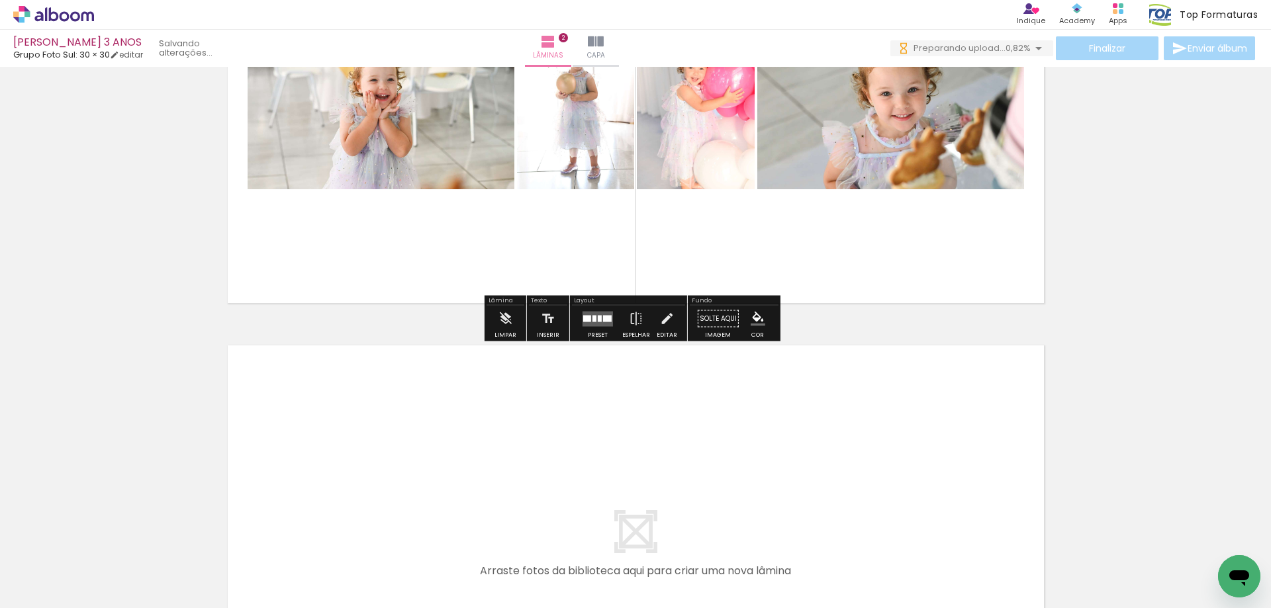
scroll to position [728, 0]
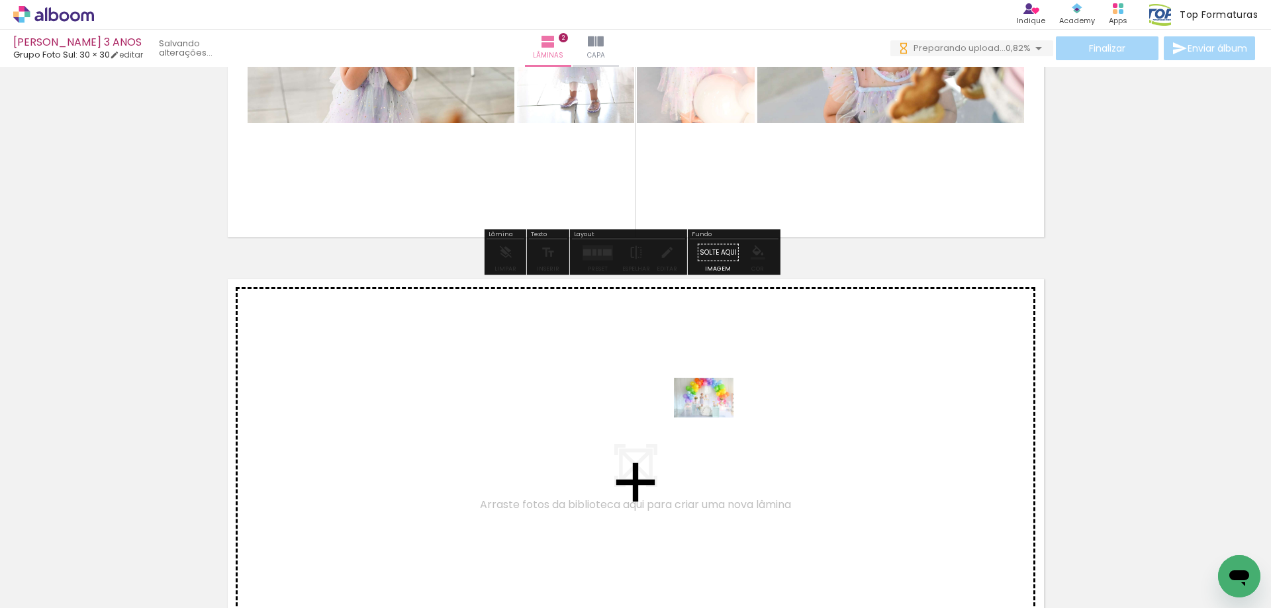
drag, startPoint x: 724, startPoint y: 570, endPoint x: 713, endPoint y: 418, distance: 152.6
click at [713, 418] on quentale-workspace at bounding box center [635, 304] width 1271 height 608
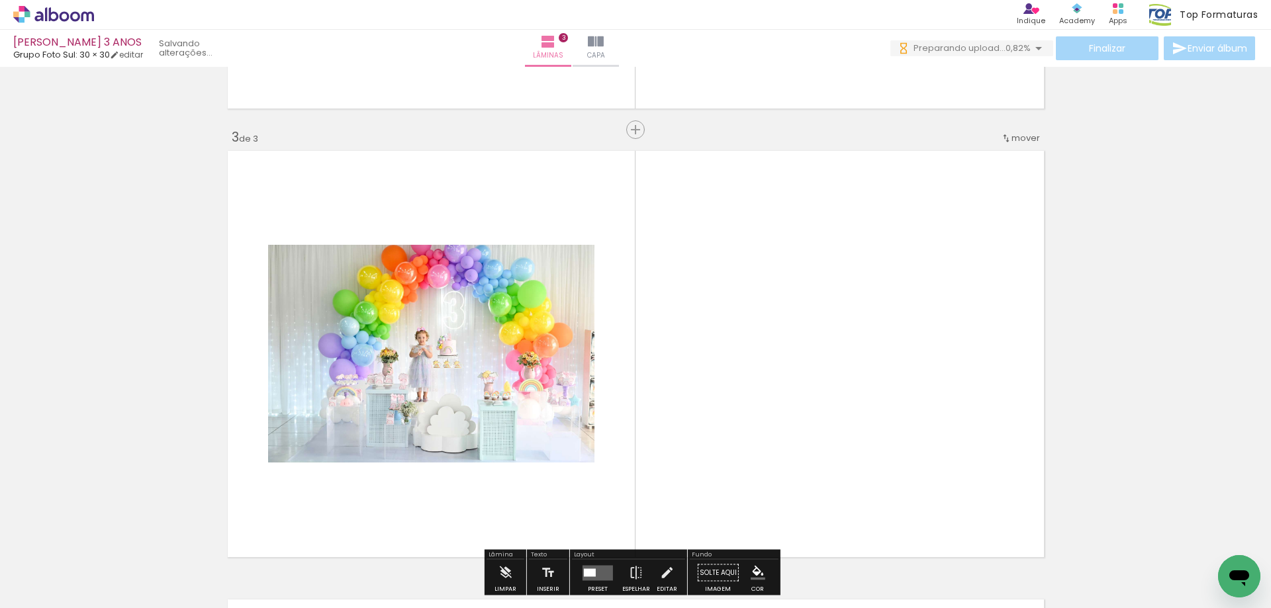
scroll to position [915, 0]
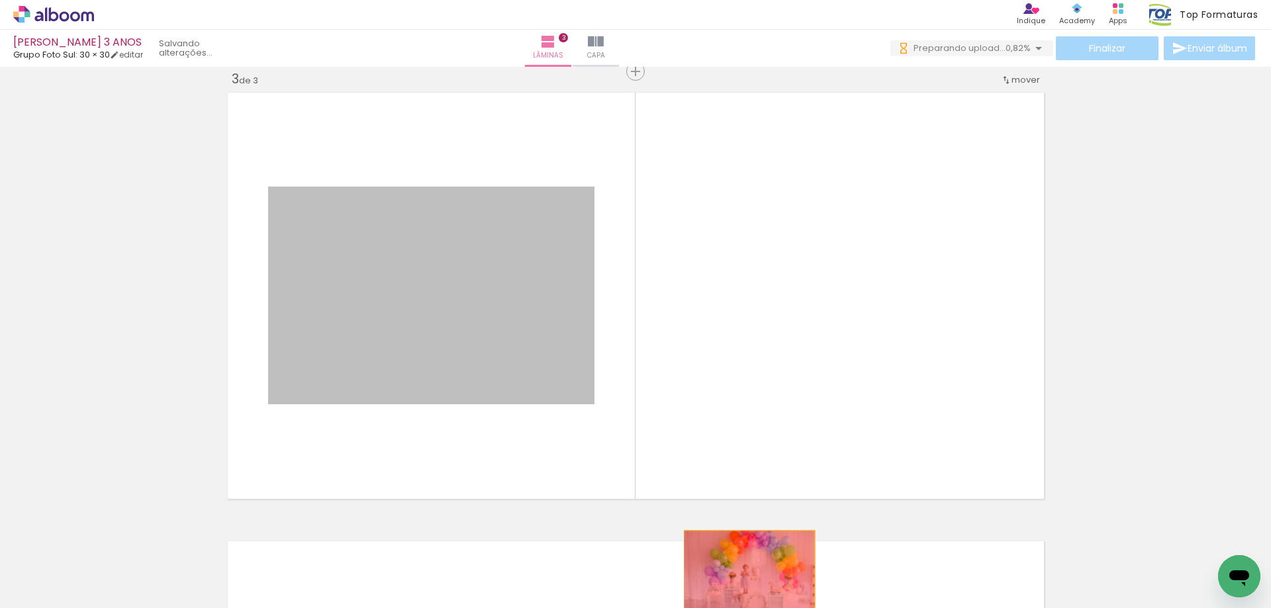
drag, startPoint x: 478, startPoint y: 312, endPoint x: 744, endPoint y: 574, distance: 373.5
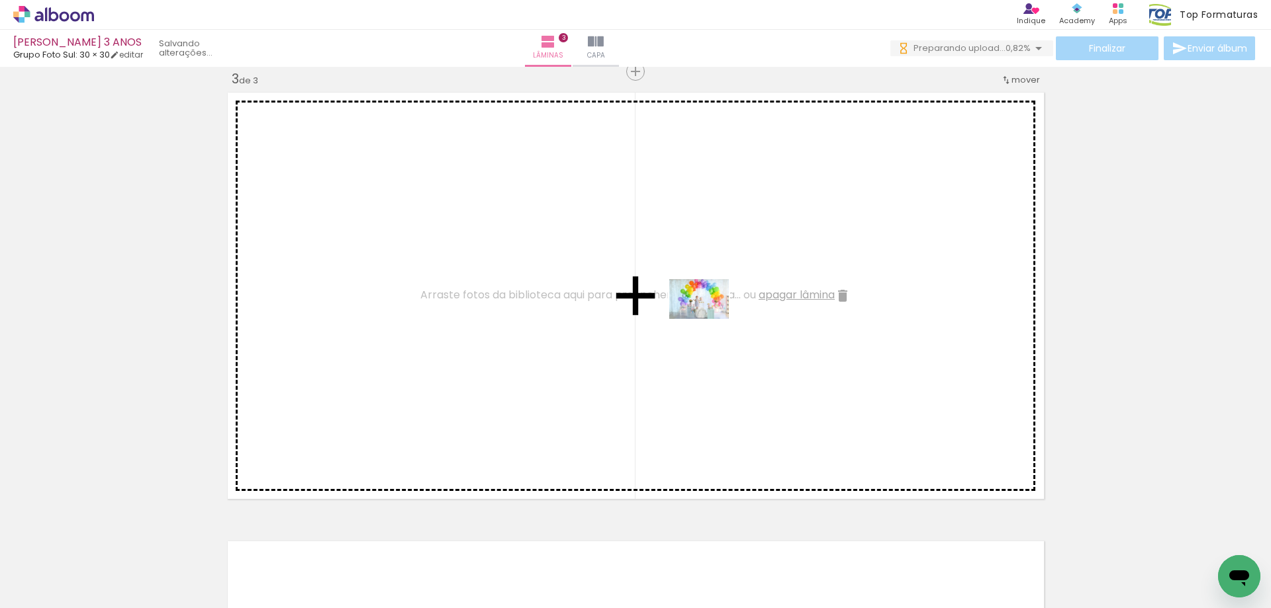
drag, startPoint x: 885, startPoint y: 498, endPoint x: 709, endPoint y: 319, distance: 251.3
click at [709, 319] on quentale-workspace at bounding box center [635, 304] width 1271 height 608
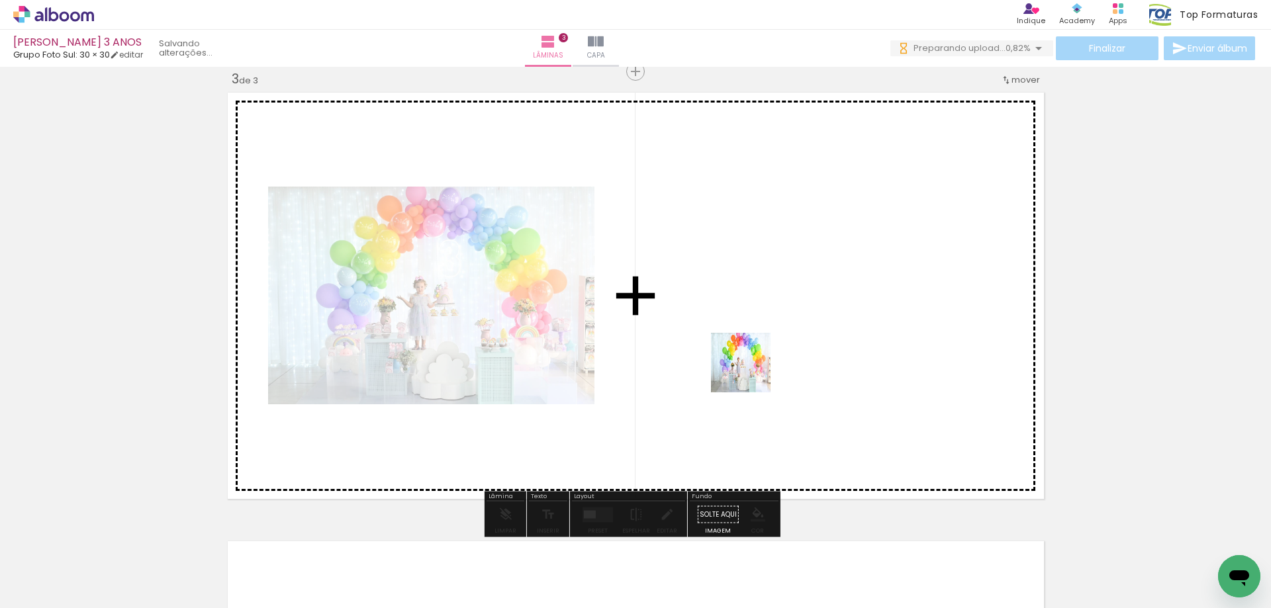
drag, startPoint x: 1015, startPoint y: 584, endPoint x: 750, endPoint y: 373, distance: 339.0
click at [750, 373] on quentale-workspace at bounding box center [635, 304] width 1271 height 608
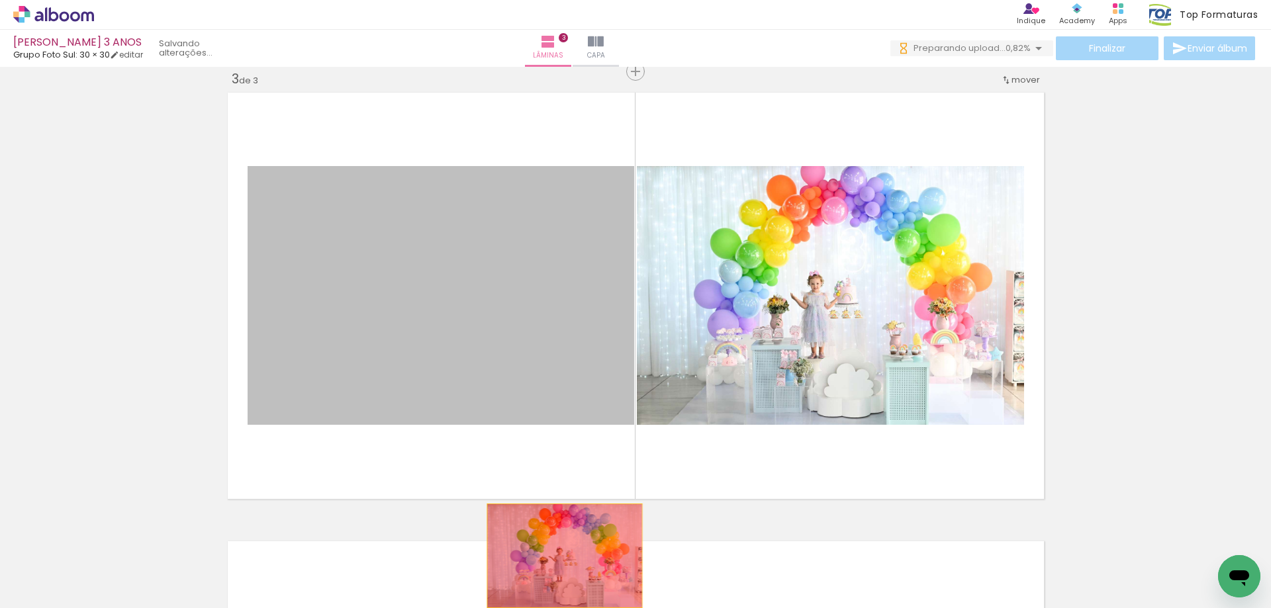
drag, startPoint x: 512, startPoint y: 355, endPoint x: 559, endPoint y: 576, distance: 226.0
click at [559, 575] on quentale-workspace at bounding box center [635, 304] width 1271 height 608
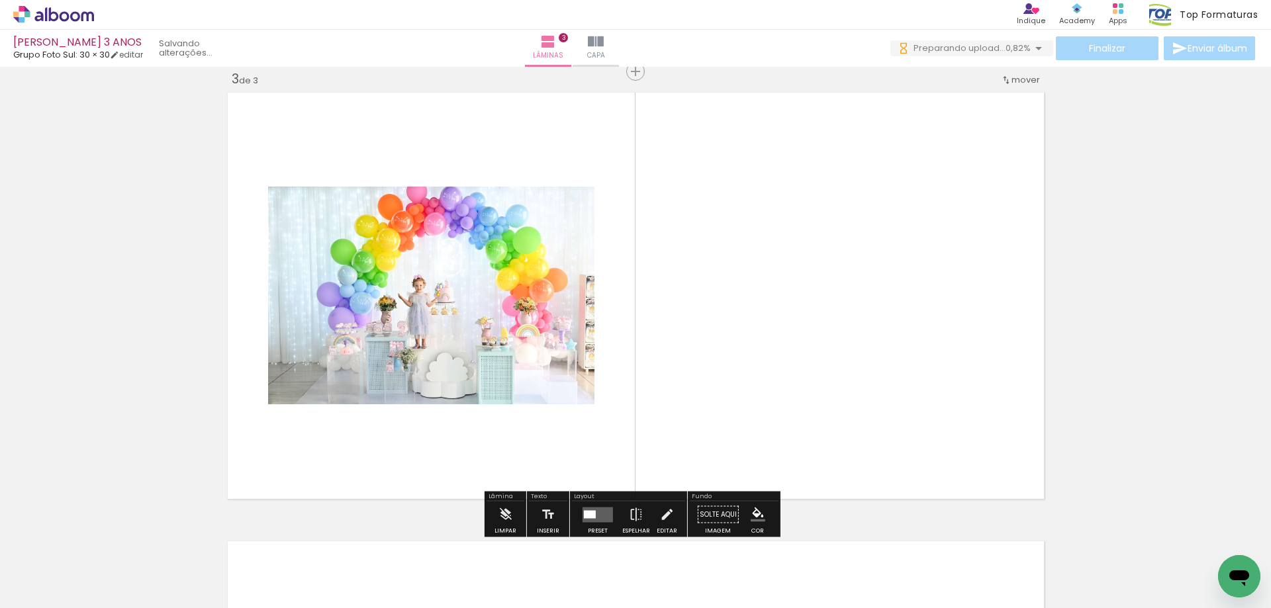
click at [590, 512] on div at bounding box center [590, 514] width 12 height 8
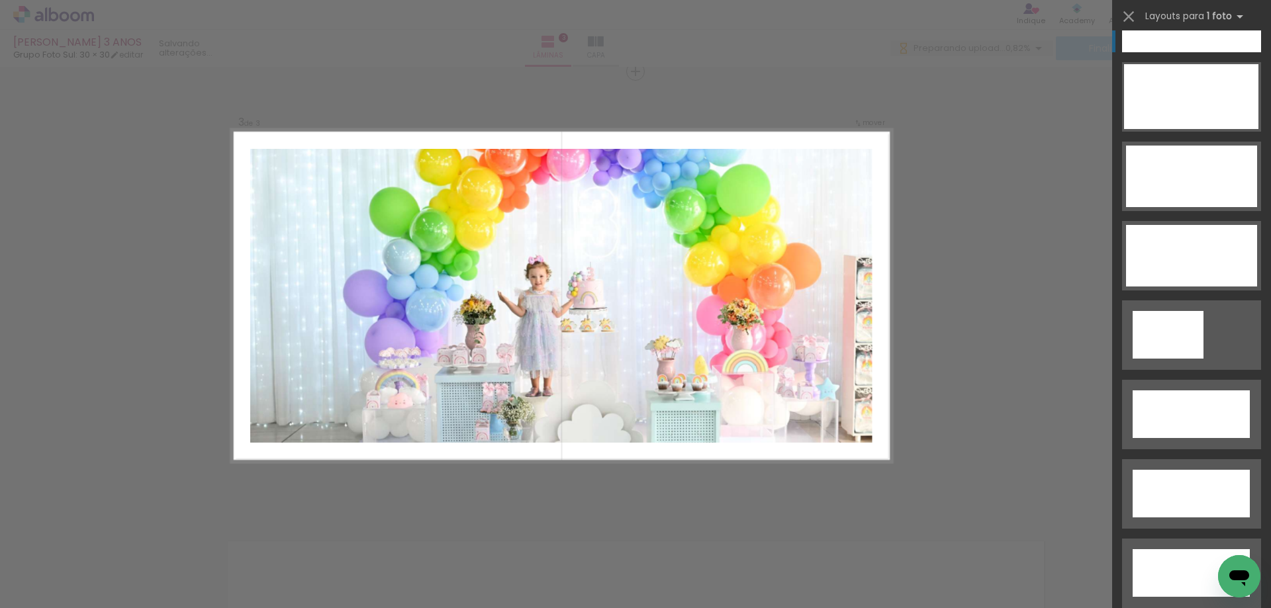
scroll to position [3976, 0]
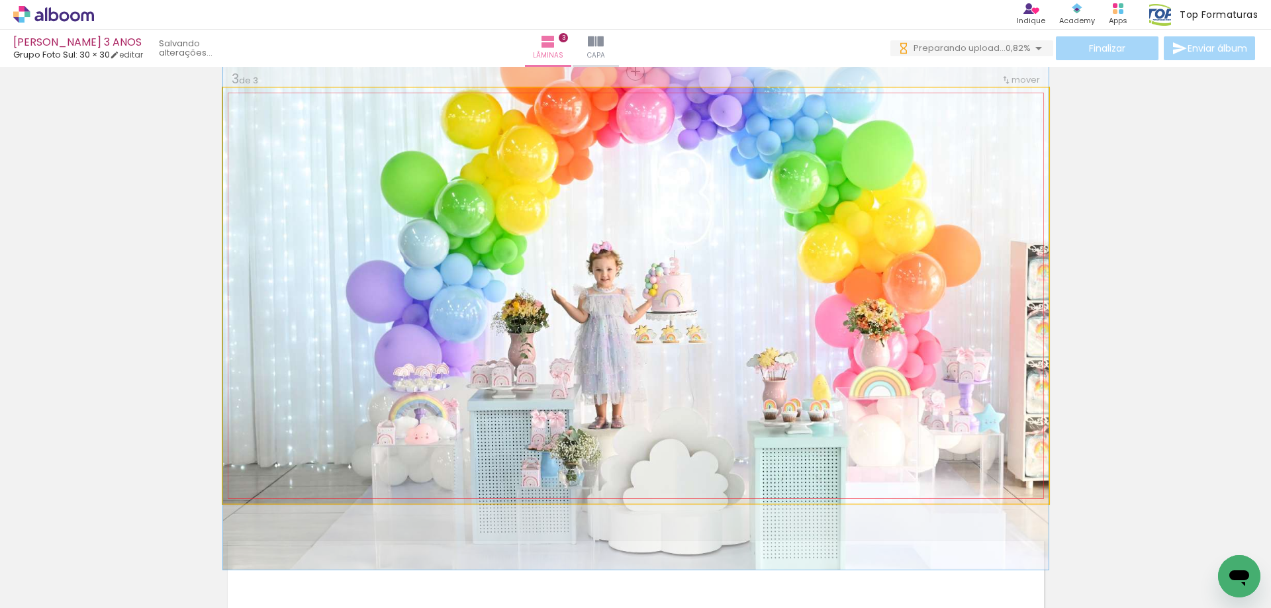
drag, startPoint x: 610, startPoint y: 343, endPoint x: 676, endPoint y: 343, distance: 66.2
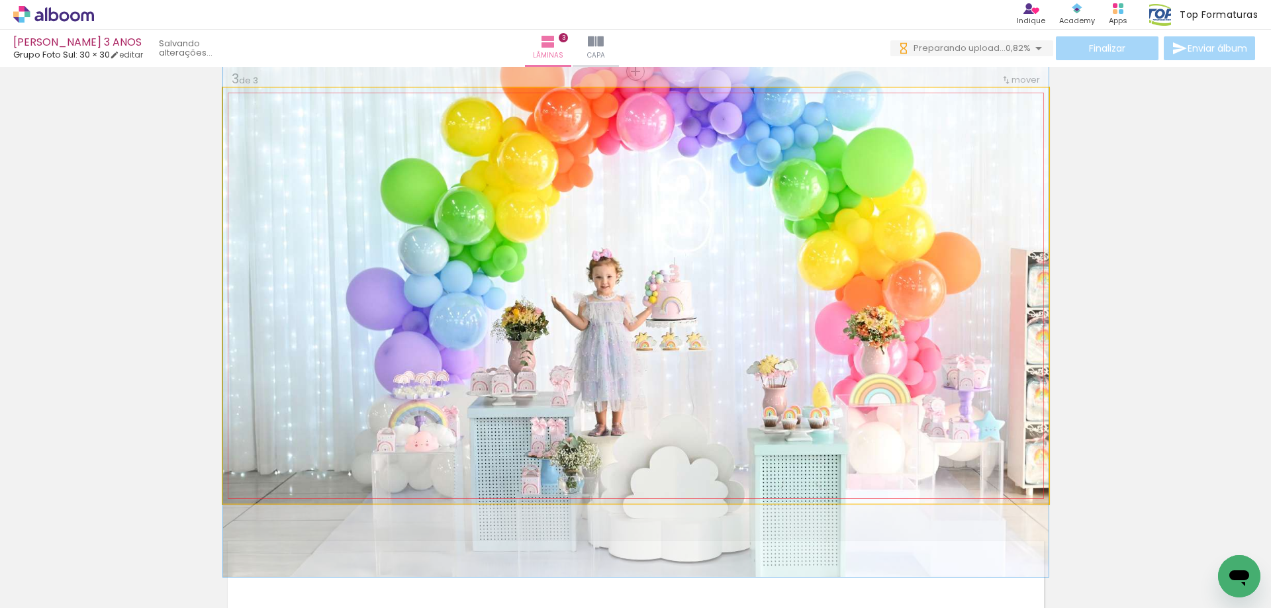
drag, startPoint x: 800, startPoint y: 321, endPoint x: 801, endPoint y: 328, distance: 7.4
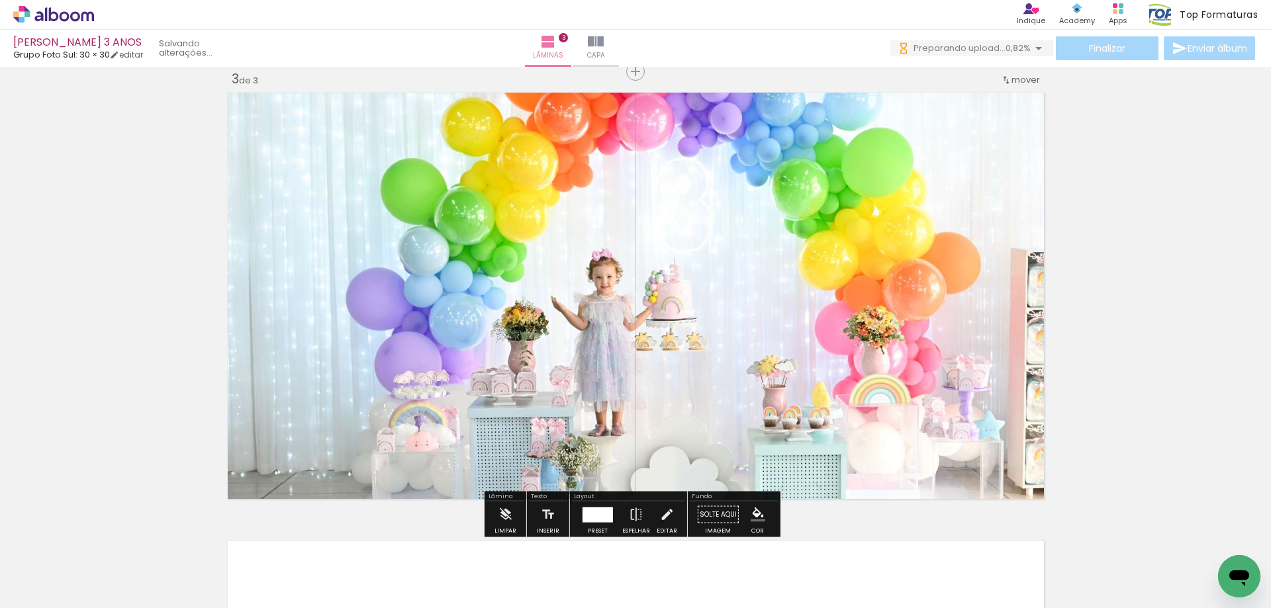
scroll to position [0, 2463]
click at [604, 511] on div at bounding box center [597, 514] width 30 height 15
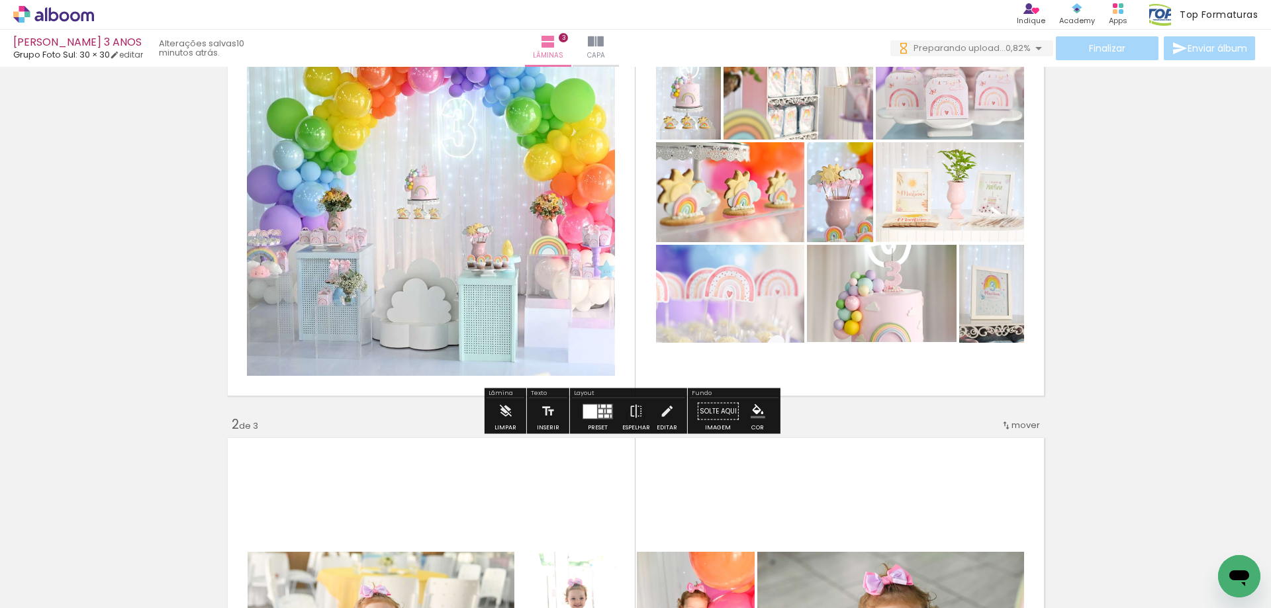
scroll to position [0, 0]
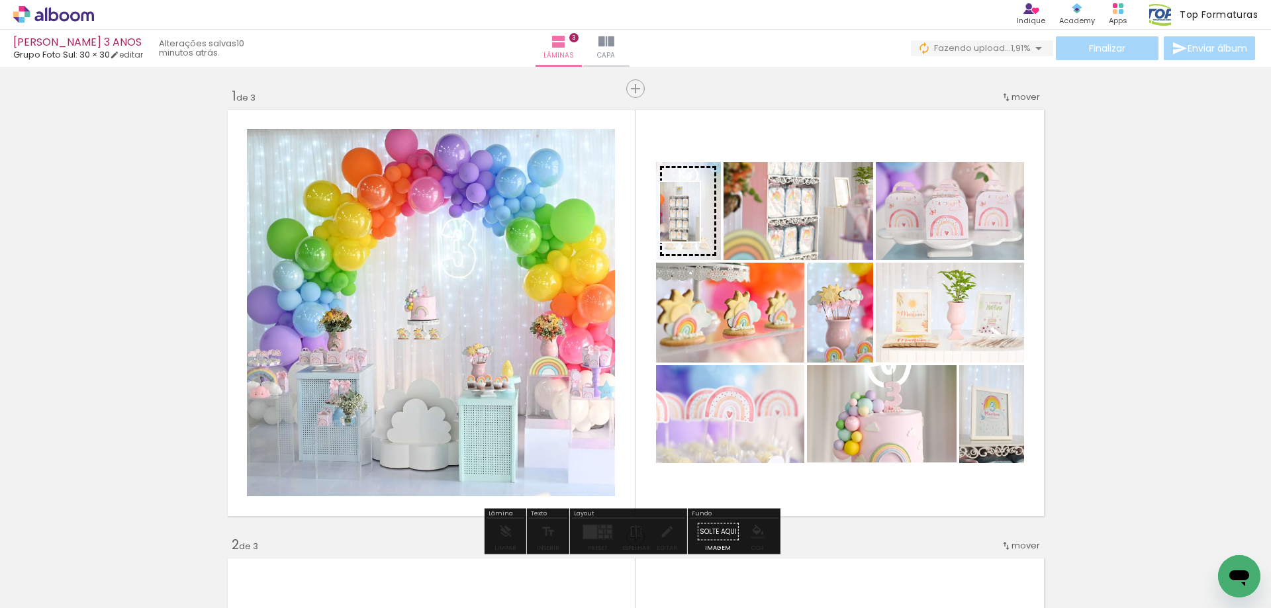
drag, startPoint x: 361, startPoint y: 567, endPoint x: 700, endPoint y: 222, distance: 483.9
click at [700, 222] on quentale-workspace at bounding box center [635, 304] width 1271 height 608
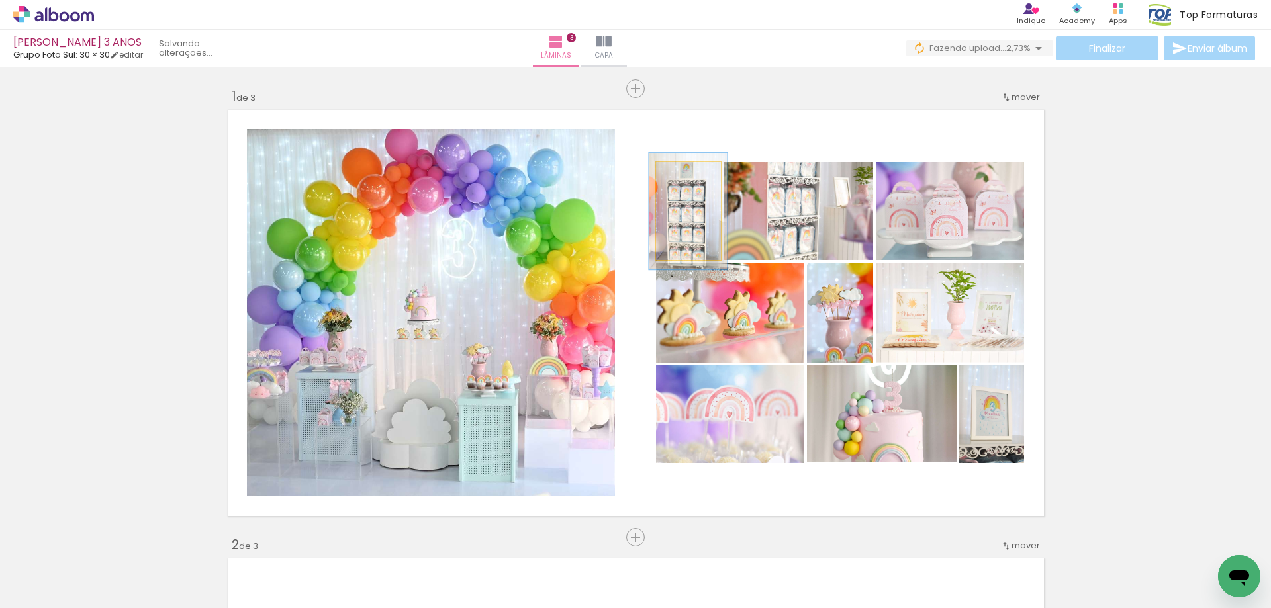
type paper-slider "119"
click at [683, 175] on div at bounding box center [685, 176] width 12 height 12
drag, startPoint x: 666, startPoint y: 242, endPoint x: 668, endPoint y: 218, distance: 23.3
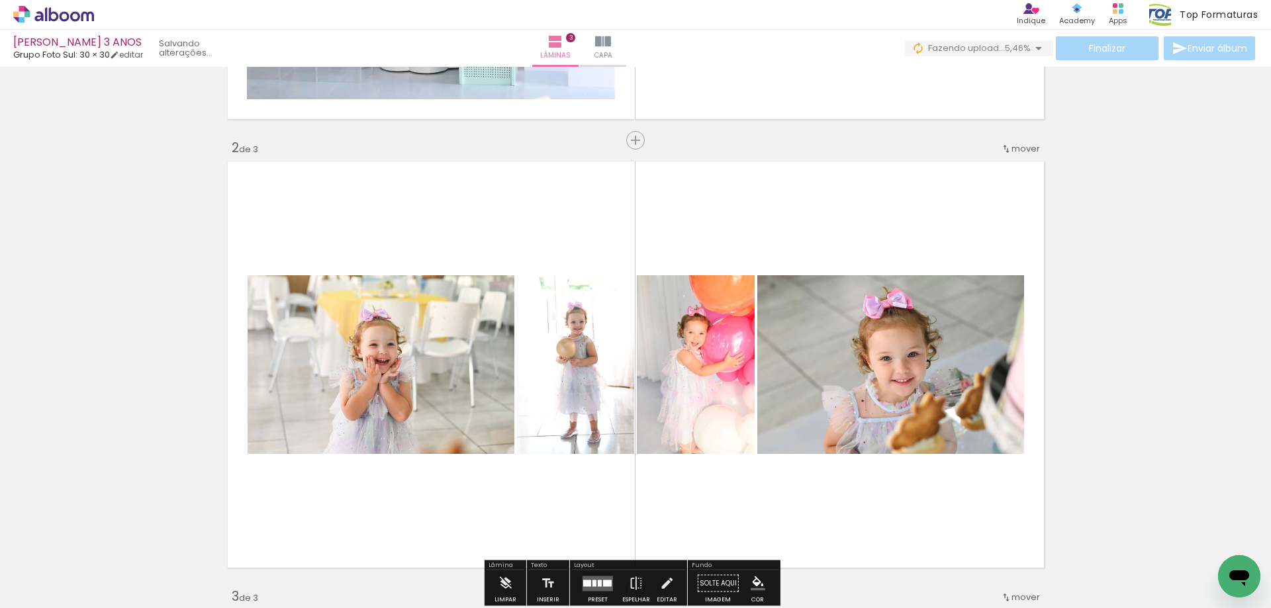
scroll to position [463, 0]
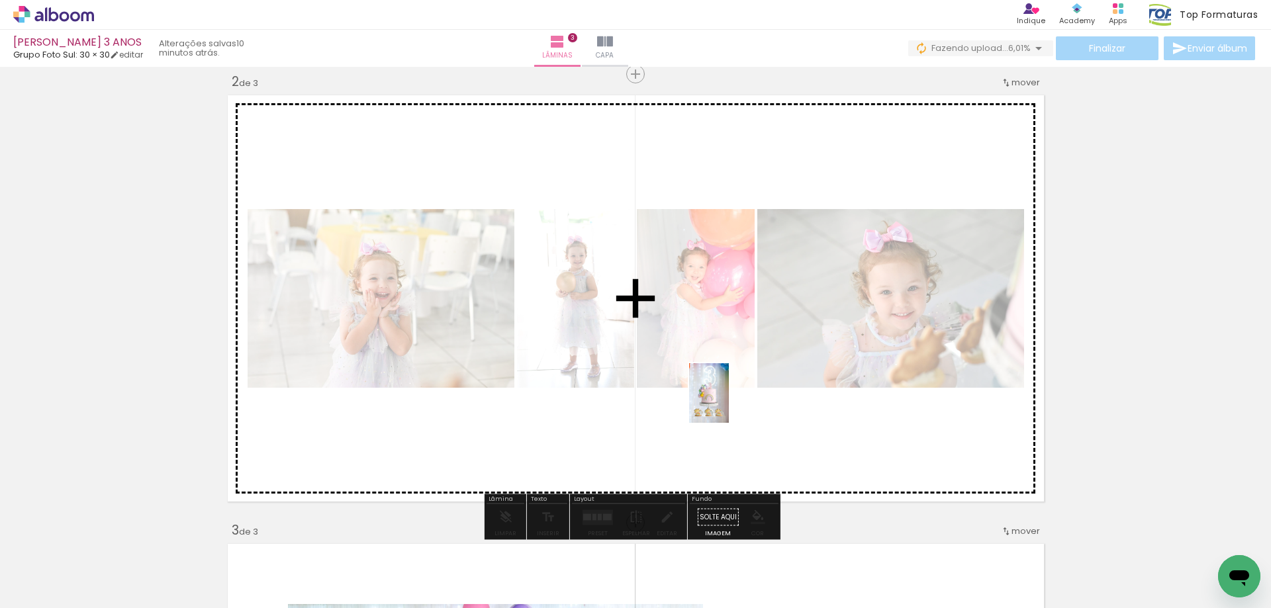
drag, startPoint x: 731, startPoint y: 576, endPoint x: 729, endPoint y: 403, distance: 173.4
click at [729, 403] on quentale-workspace at bounding box center [635, 304] width 1271 height 608
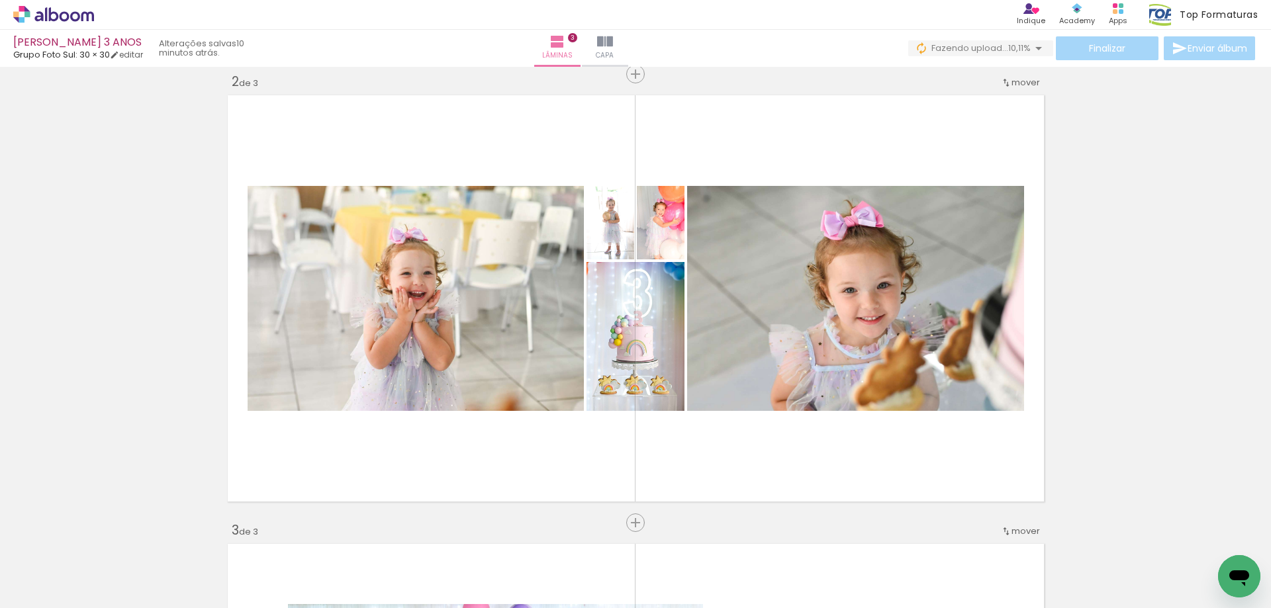
scroll to position [0, 1146]
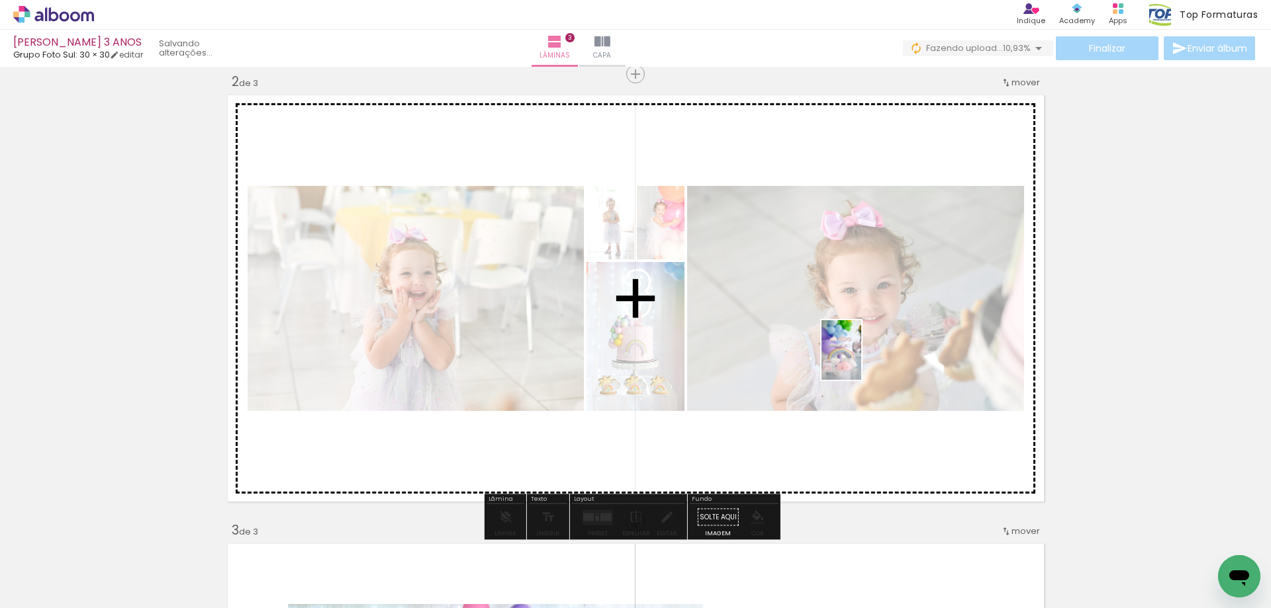
drag, startPoint x: 252, startPoint y: 576, endPoint x: 861, endPoint y: 360, distance: 646.0
click at [861, 360] on quentale-workspace at bounding box center [635, 304] width 1271 height 608
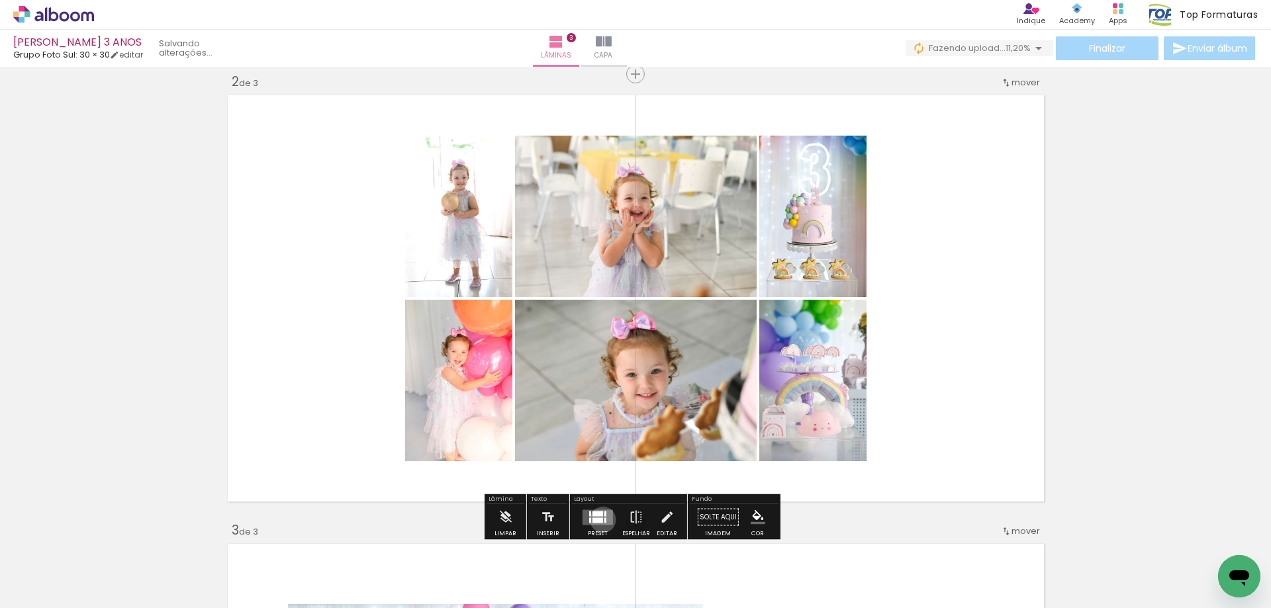
click at [600, 520] on div at bounding box center [597, 520] width 11 height 5
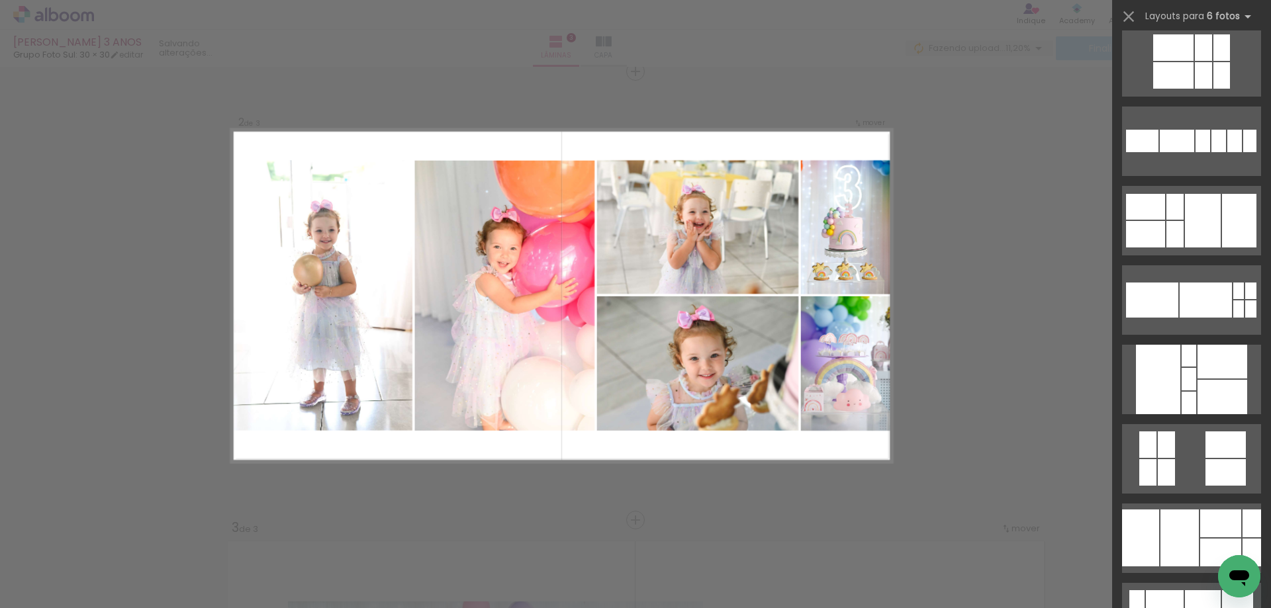
scroll to position [463, 0]
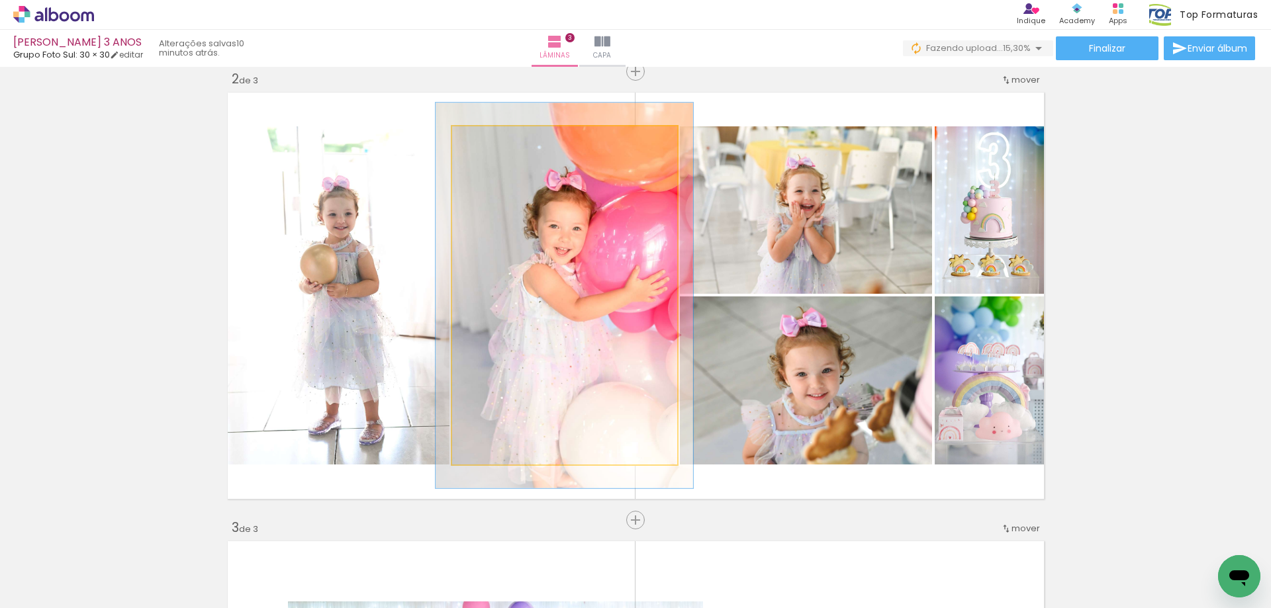
drag, startPoint x: 484, startPoint y: 141, endPoint x: 492, endPoint y: 142, distance: 8.0
type paper-slider "117"
click at [492, 142] on div at bounding box center [488, 140] width 21 height 21
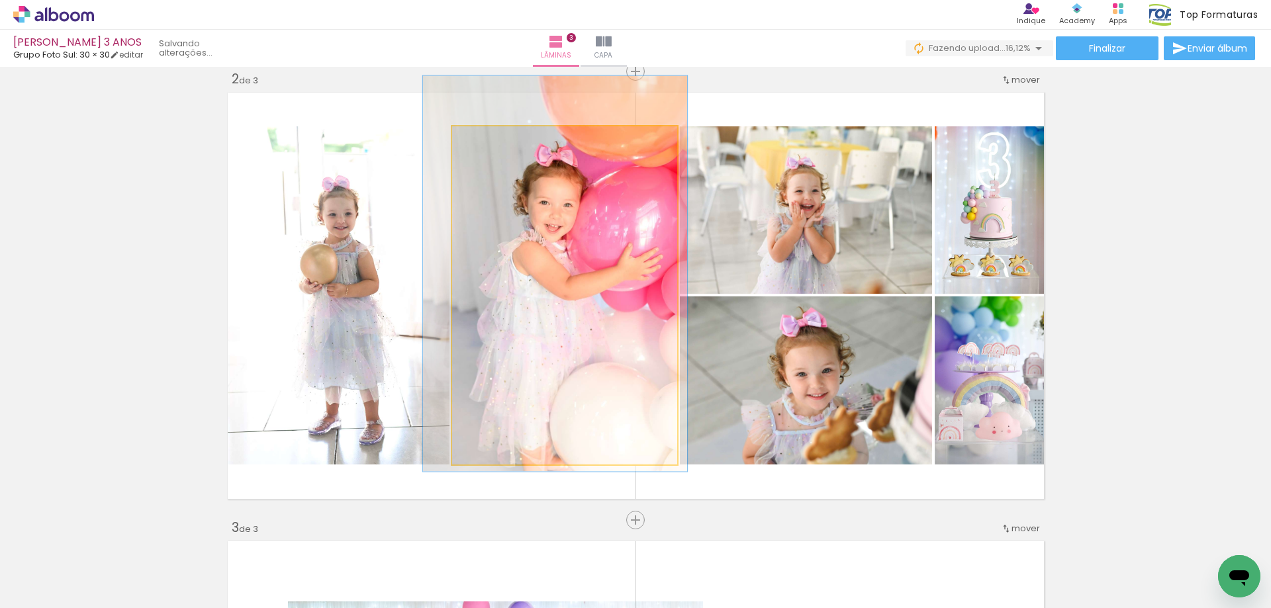
drag, startPoint x: 537, startPoint y: 256, endPoint x: 528, endPoint y: 234, distance: 23.7
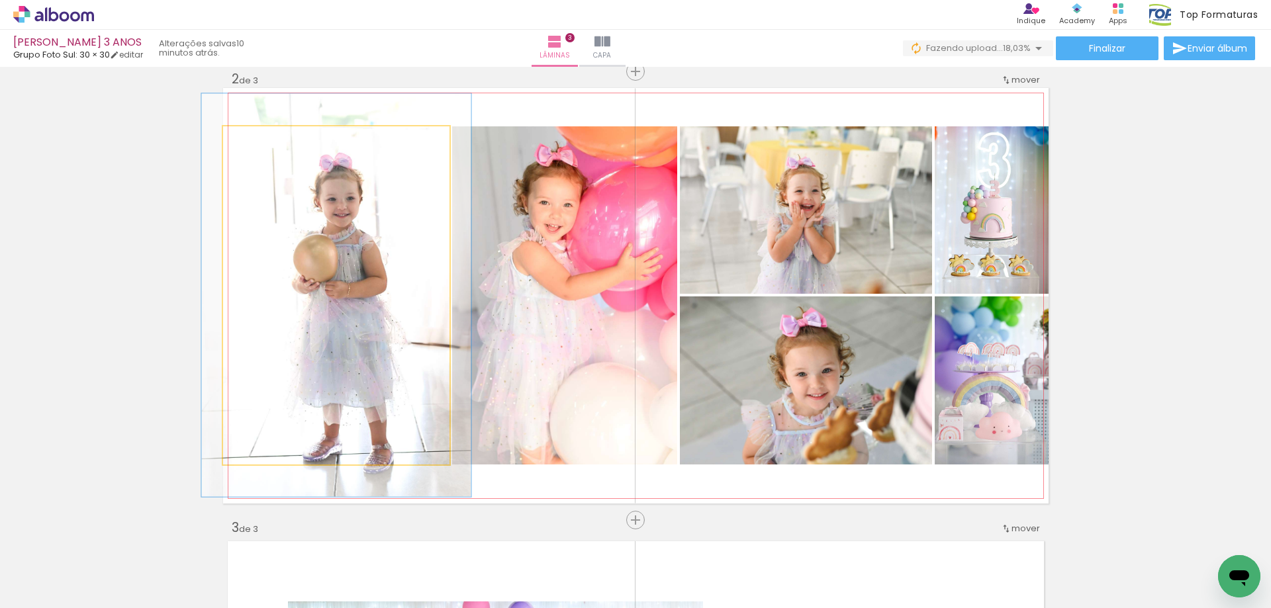
drag, startPoint x: 256, startPoint y: 141, endPoint x: 265, endPoint y: 141, distance: 8.6
type paper-slider "119"
click at [265, 141] on div at bounding box center [262, 140] width 21 height 21
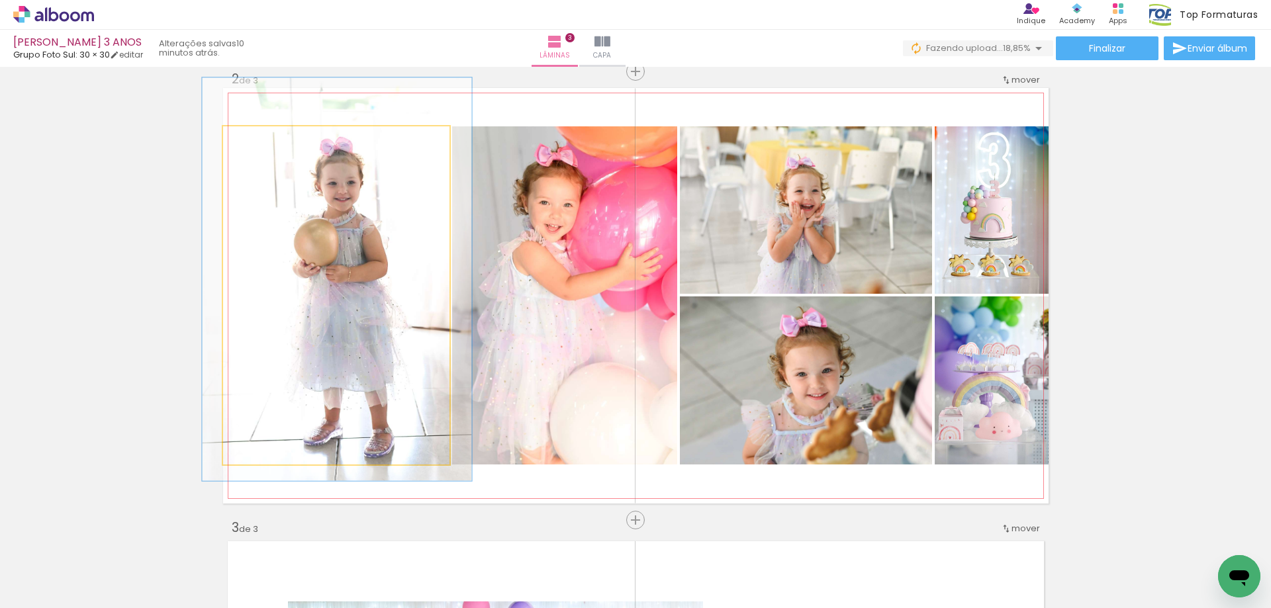
drag, startPoint x: 394, startPoint y: 336, endPoint x: 394, endPoint y: 322, distance: 13.2
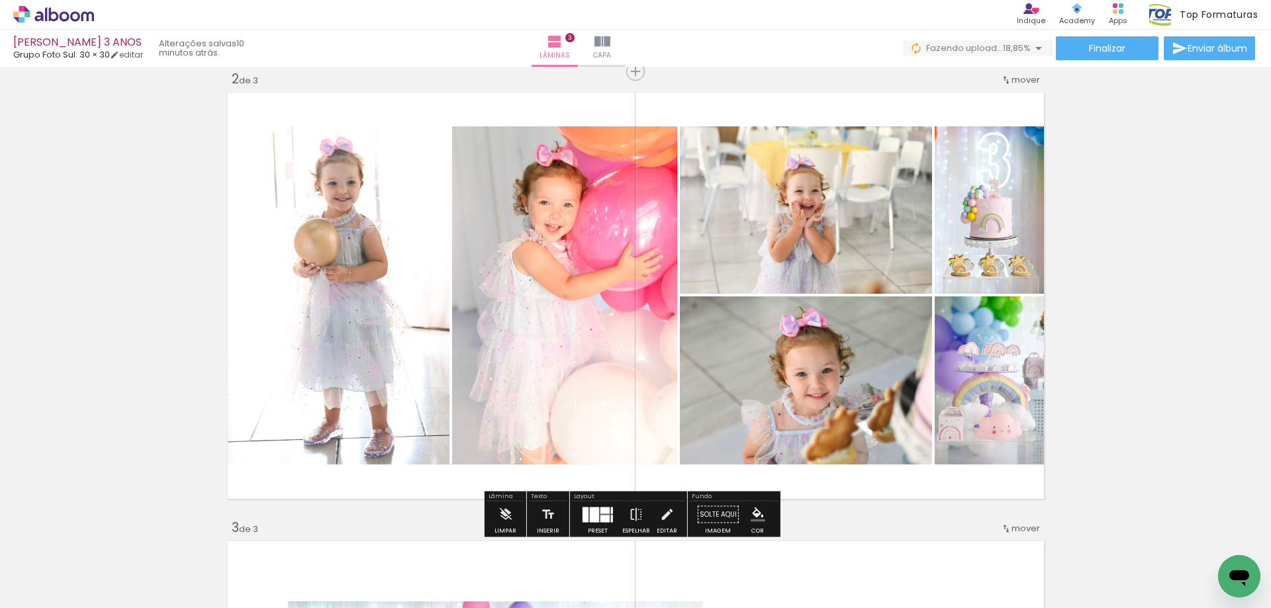
click at [122, 398] on div "Inserir lâmina 1 de 3 Inserir lâmina 2 de 3 Inserir lâmina 3 de 3" at bounding box center [635, 503] width 1271 height 1795
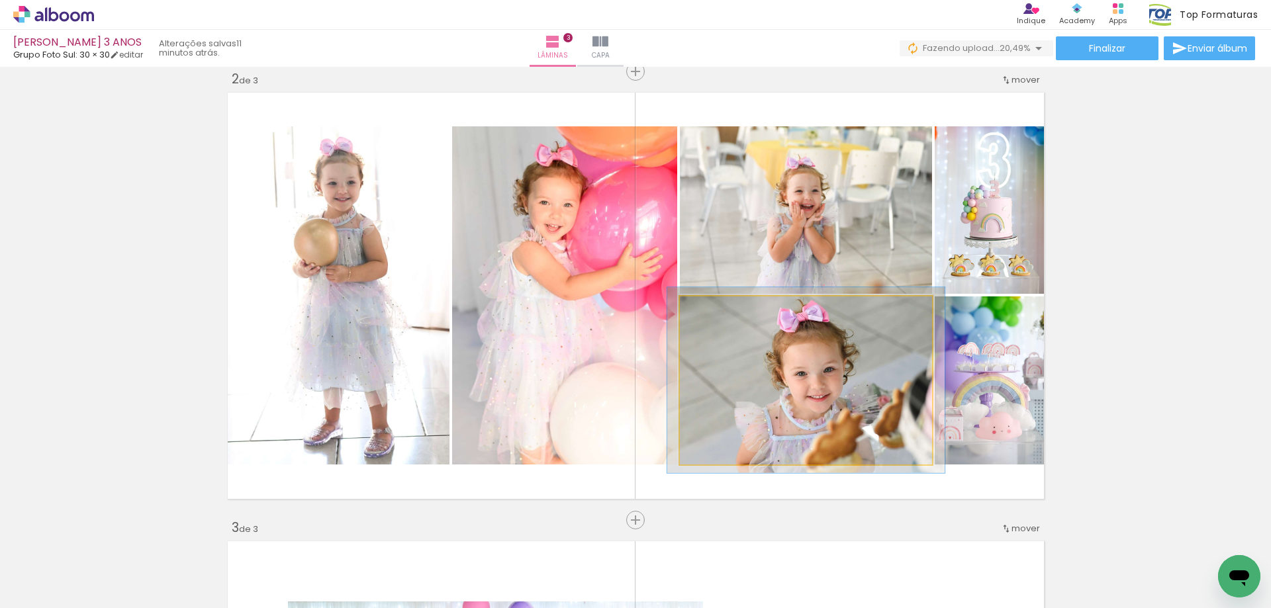
type paper-slider "112"
click at [710, 310] on div at bounding box center [715, 310] width 12 height 12
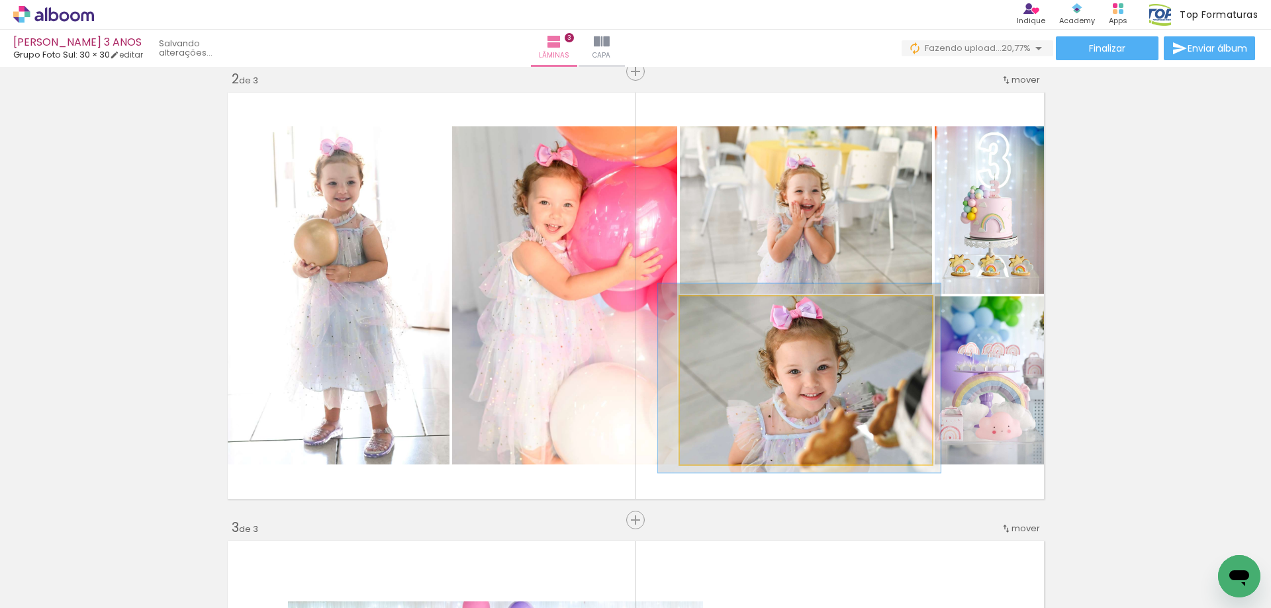
drag, startPoint x: 758, startPoint y: 375, endPoint x: 752, endPoint y: 373, distance: 6.9
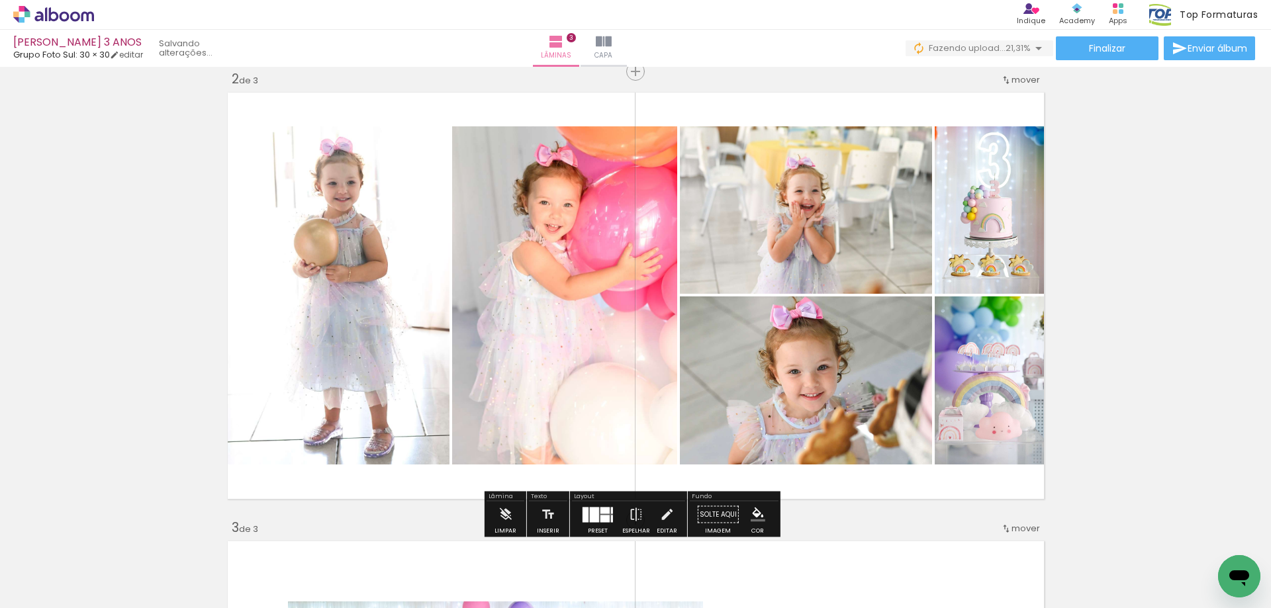
click at [819, 217] on quentale-photo at bounding box center [806, 209] width 252 height 167
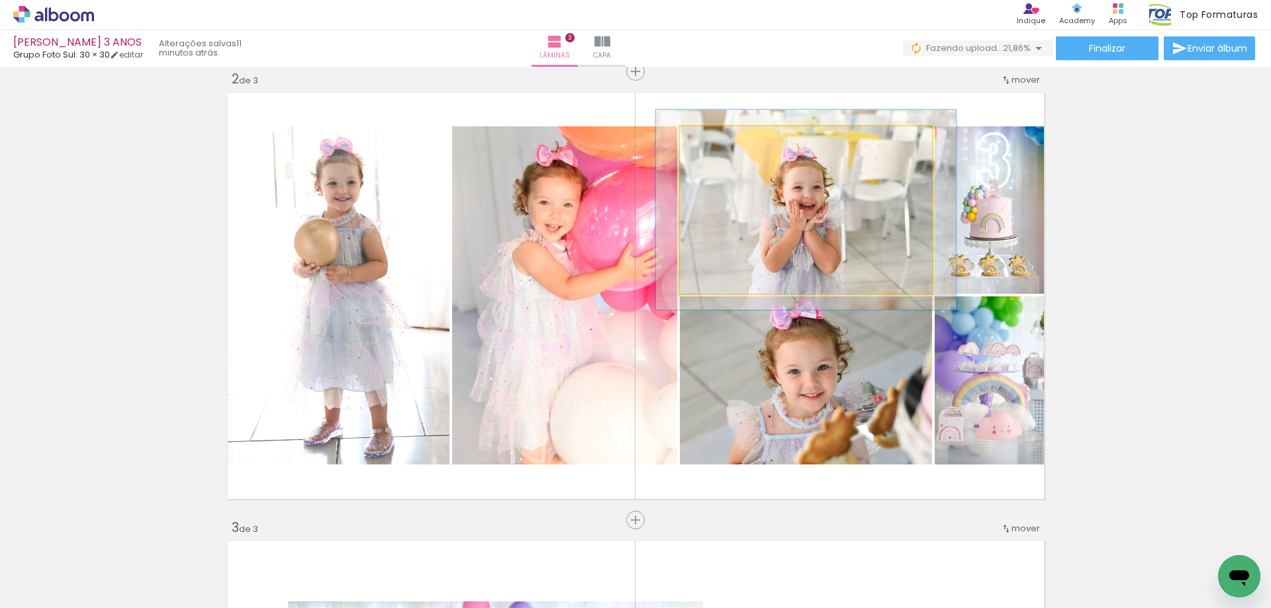
drag, startPoint x: 708, startPoint y: 146, endPoint x: 717, endPoint y: 146, distance: 9.3
type paper-slider "120"
click at [717, 146] on div at bounding box center [719, 140] width 21 height 21
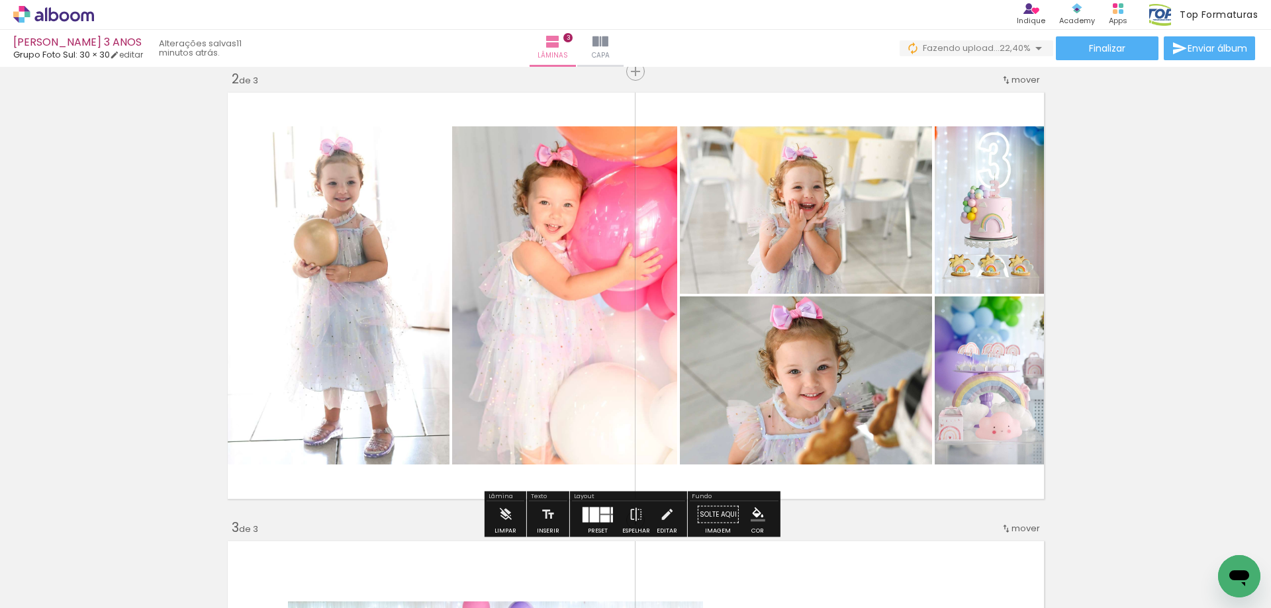
click at [1105, 394] on div "Inserir lâmina 1 de 3 Inserir lâmina 2 de 3 Inserir lâmina 3 de 3" at bounding box center [635, 503] width 1271 height 1795
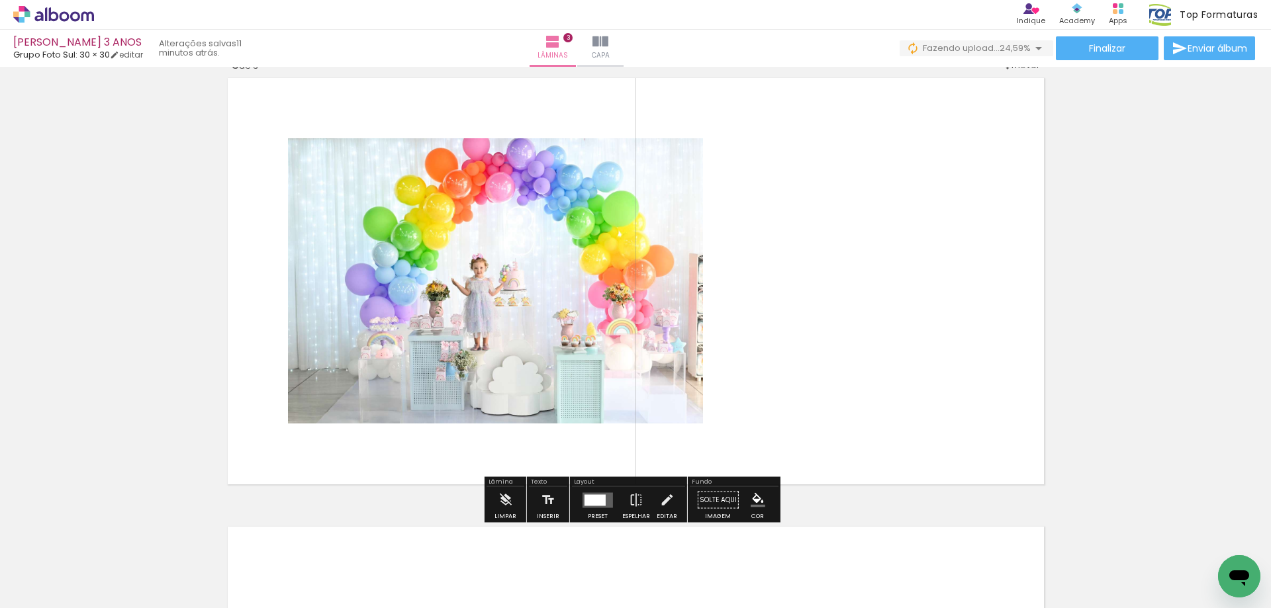
scroll to position [0, 1285]
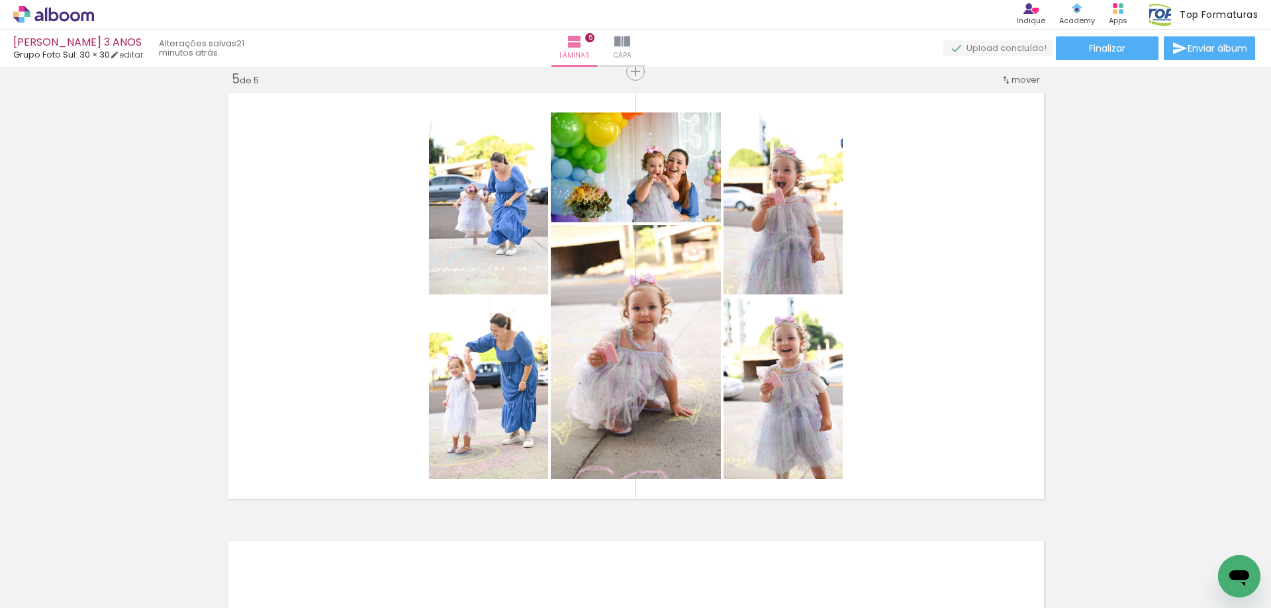
scroll to position [0, 5607]
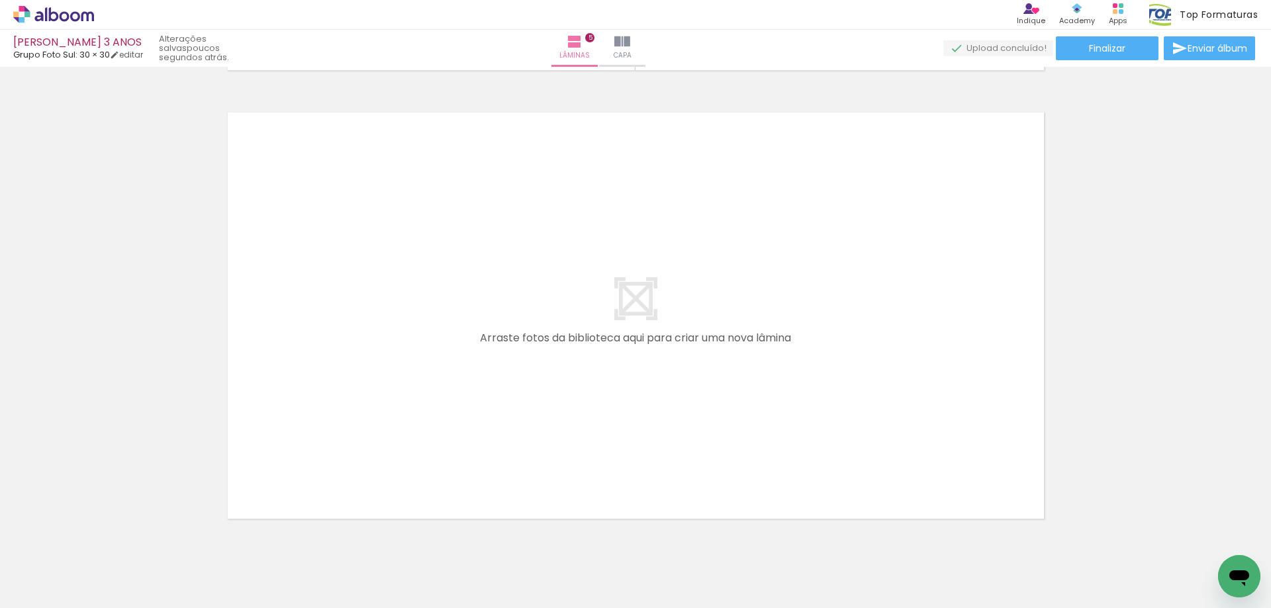
scroll to position [0, 6954]
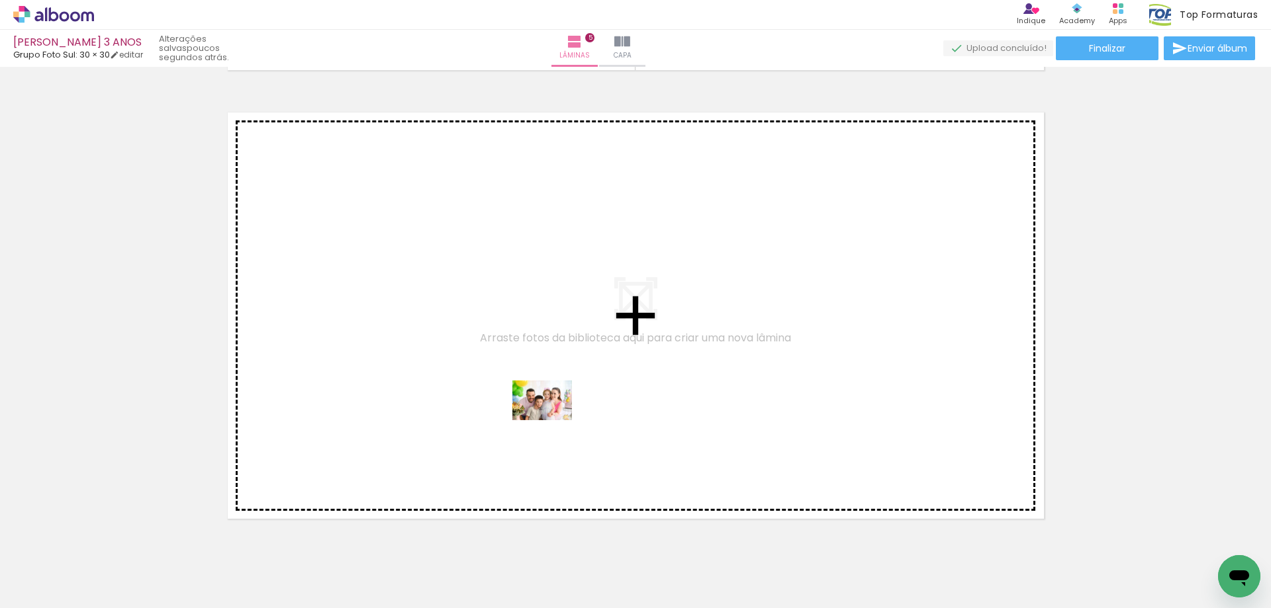
drag, startPoint x: 520, startPoint y: 574, endPoint x: 552, endPoint y: 420, distance: 157.4
click at [552, 420] on quentale-workspace at bounding box center [635, 304] width 1271 height 608
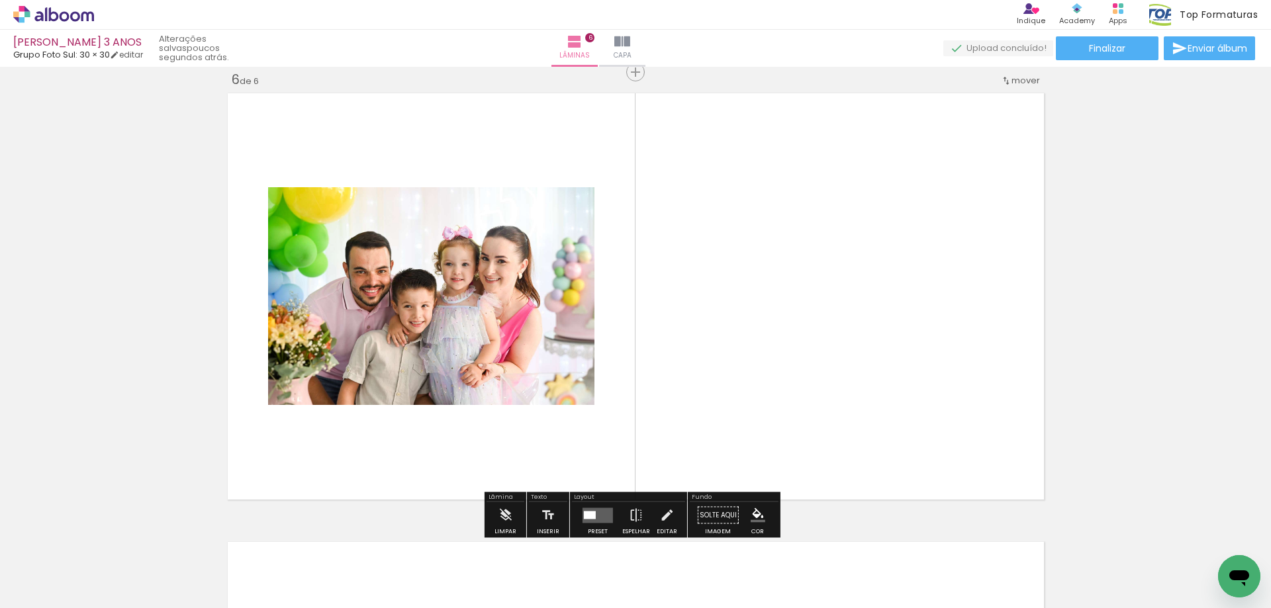
scroll to position [2261, 0]
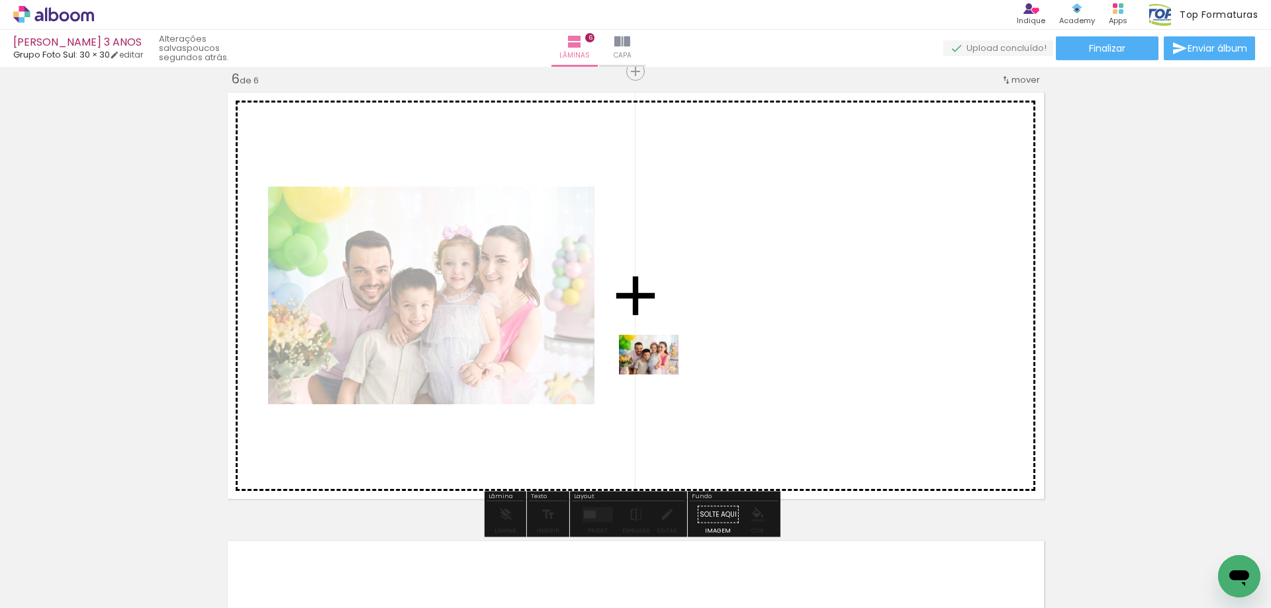
drag, startPoint x: 597, startPoint y: 569, endPoint x: 659, endPoint y: 375, distance: 204.1
click at [659, 375] on quentale-workspace at bounding box center [635, 304] width 1271 height 608
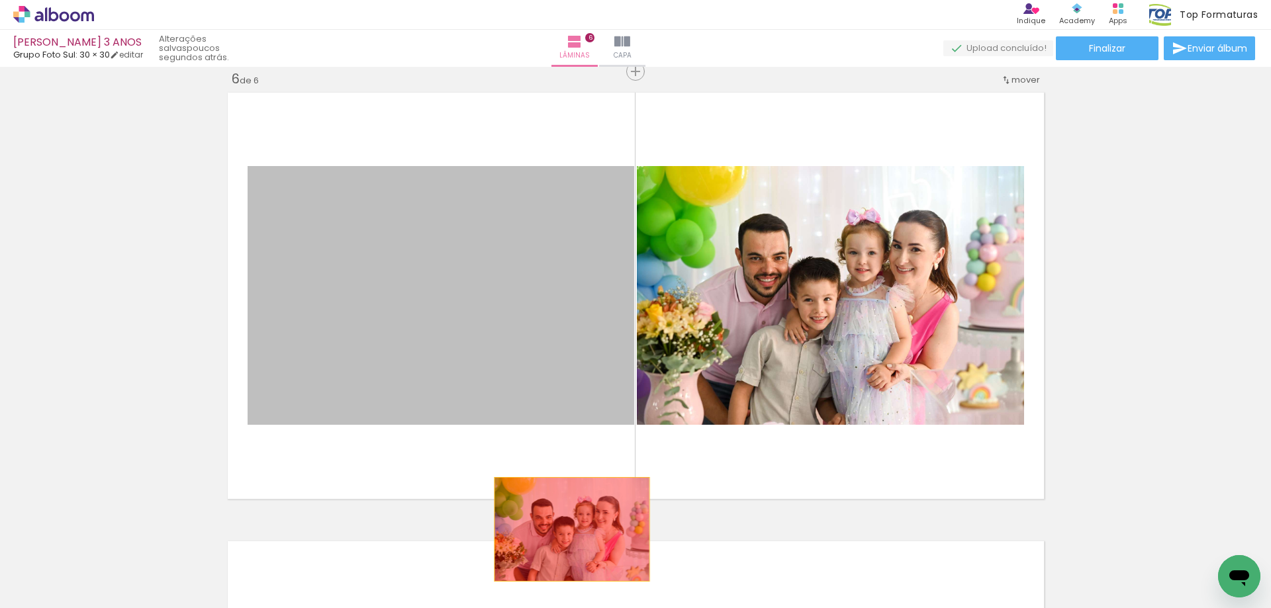
drag, startPoint x: 536, startPoint y: 320, endPoint x: 567, endPoint y: 529, distance: 212.0
click at [567, 529] on quentale-workspace at bounding box center [635, 304] width 1271 height 608
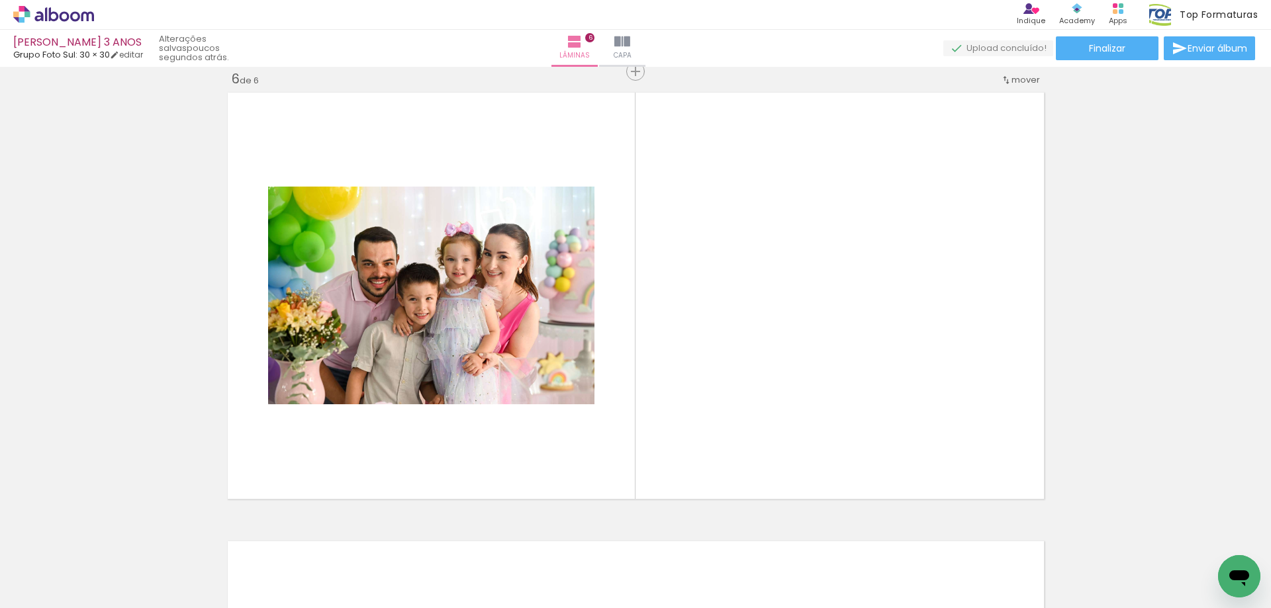
scroll to position [0, 6939]
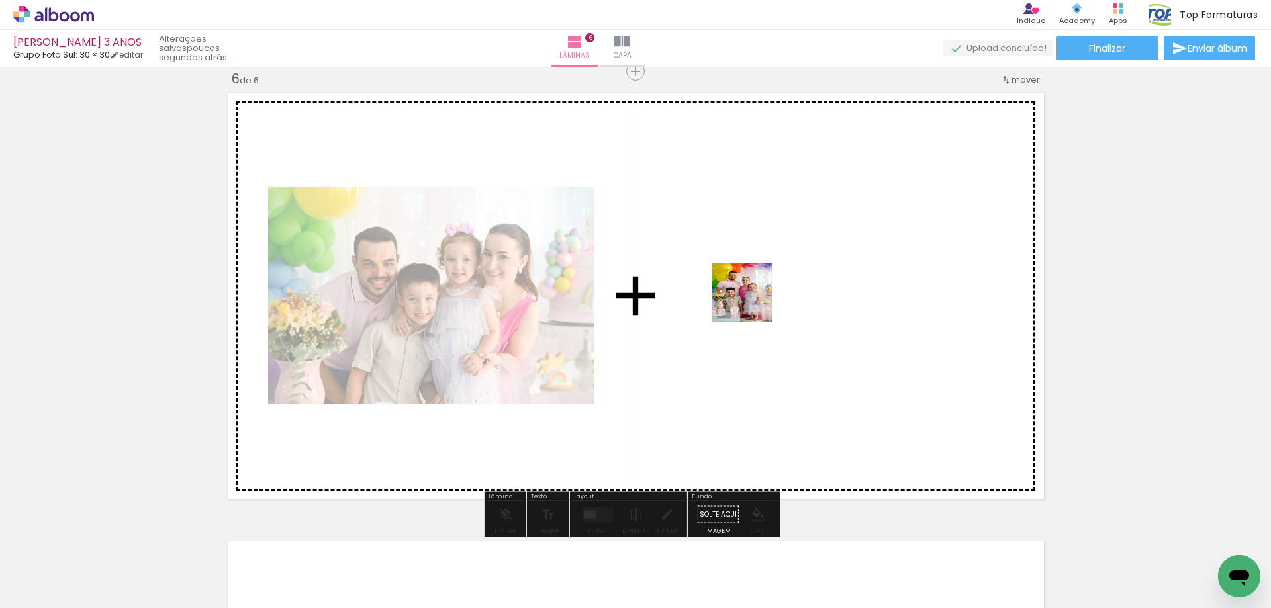
drag, startPoint x: 394, startPoint y: 574, endPoint x: 760, endPoint y: 292, distance: 462.0
click at [760, 292] on quentale-workspace at bounding box center [635, 304] width 1271 height 608
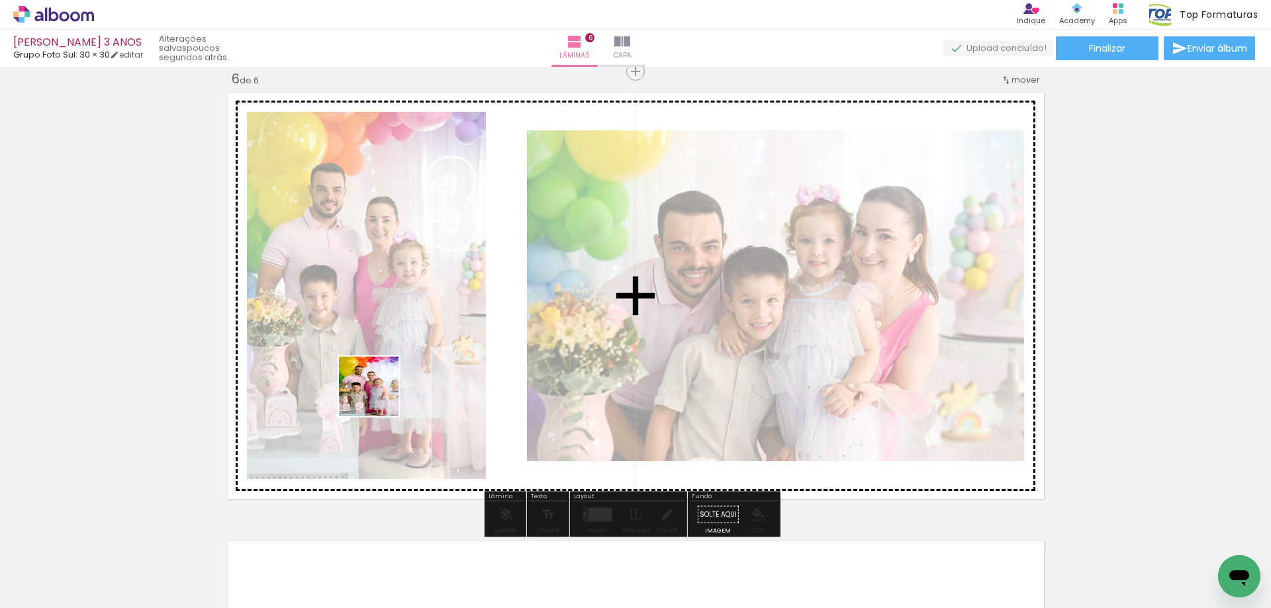
drag, startPoint x: 320, startPoint y: 561, endPoint x: 379, endPoint y: 396, distance: 174.4
click at [379, 396] on quentale-workspace at bounding box center [635, 304] width 1271 height 608
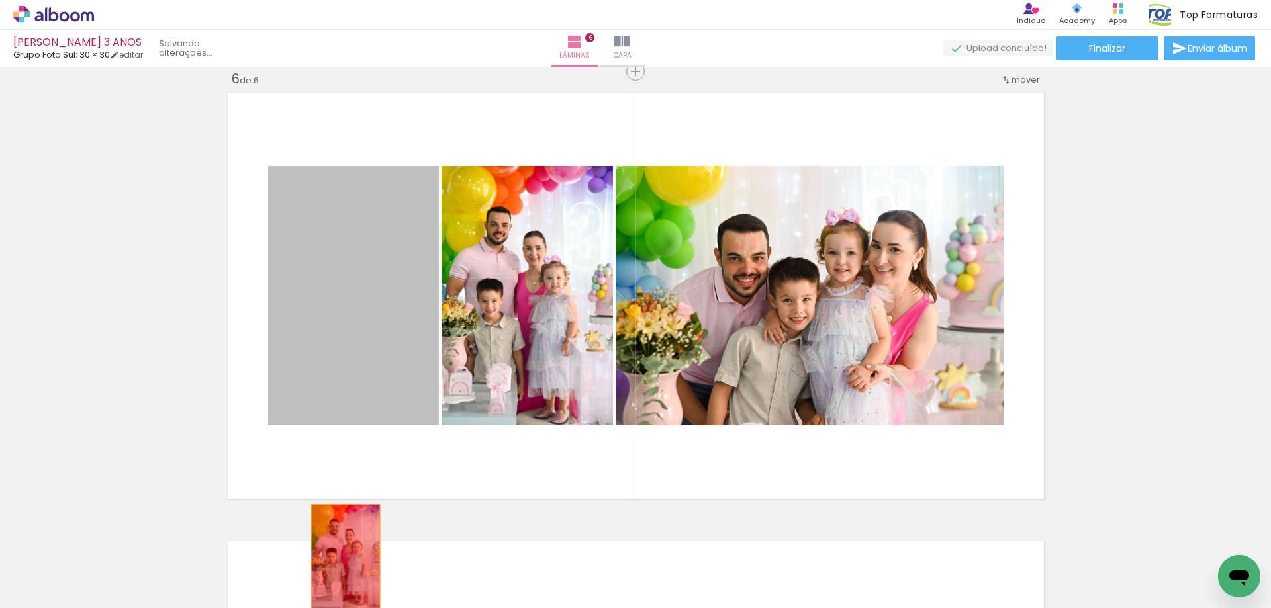
drag, startPoint x: 354, startPoint y: 363, endPoint x: 340, endPoint y: 557, distance: 194.4
click at [340, 557] on quentale-workspace at bounding box center [635, 304] width 1271 height 608
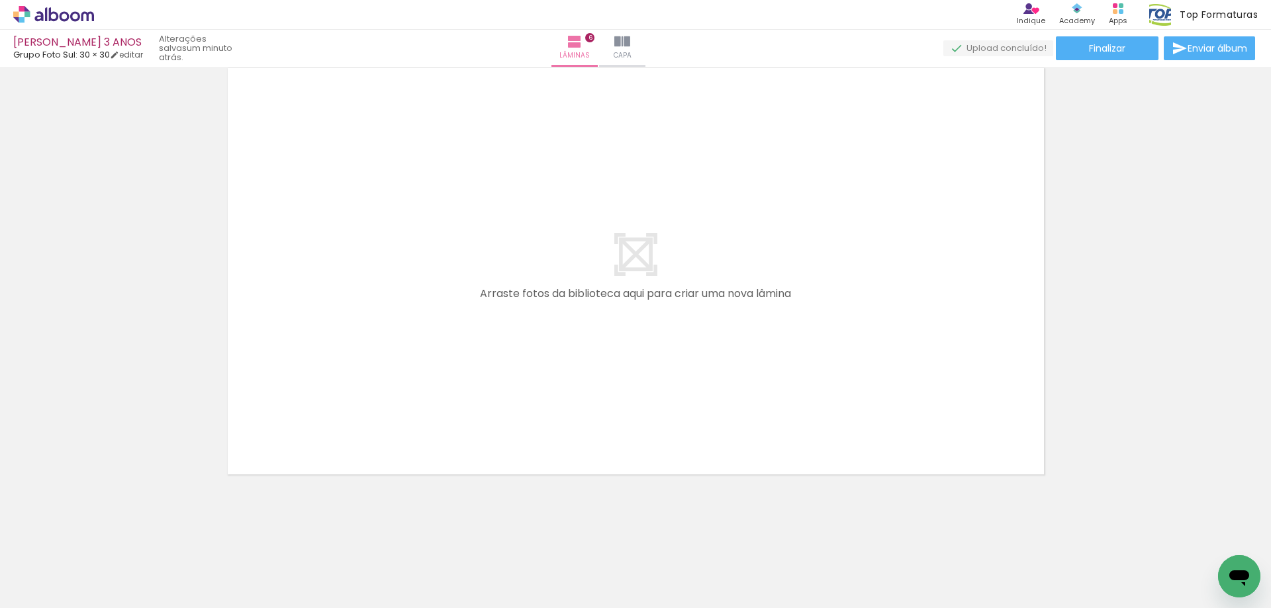
scroll to position [0, 6180]
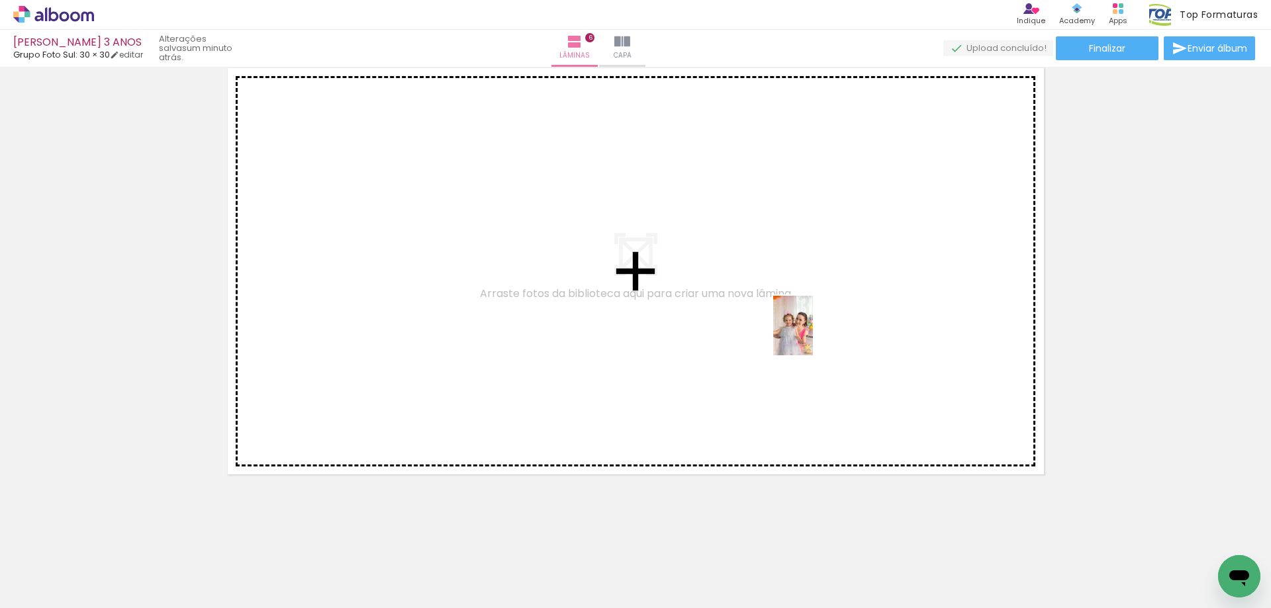
drag, startPoint x: 763, startPoint y: 575, endPoint x: 813, endPoint y: 328, distance: 251.8
click at [813, 328] on quentale-workspace at bounding box center [635, 304] width 1271 height 608
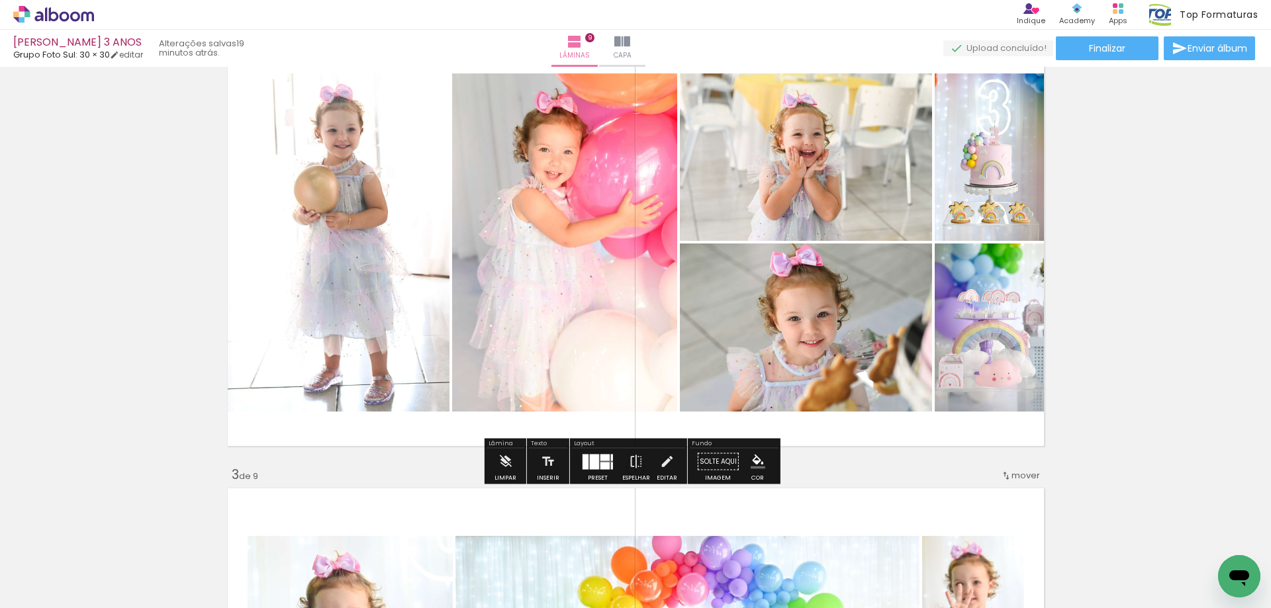
scroll to position [0, 7775]
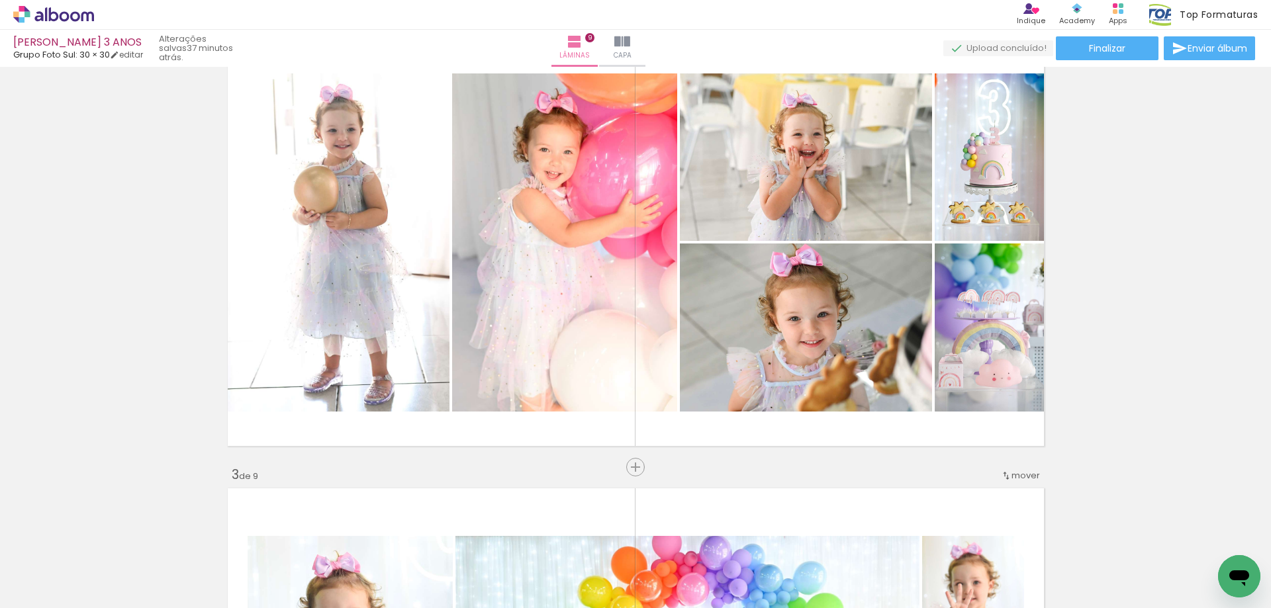
drag, startPoint x: 0, startPoint y: 580, endPoint x: 839, endPoint y: 423, distance: 853.1
click at [0, 548] on div "Biblioteca 366 fotos Todas as fotos Não utilizadas Adicionar Fotos" at bounding box center [0, 566] width 0 height 83
